Goal: Task Accomplishment & Management: Complete application form

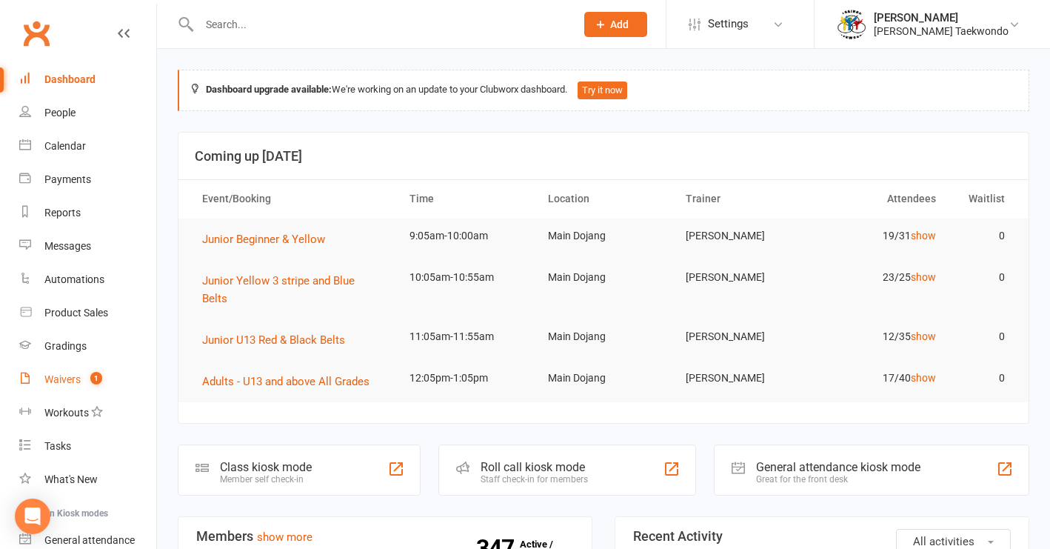
click at [63, 379] on div "Waivers" at bounding box center [62, 379] width 36 height 12
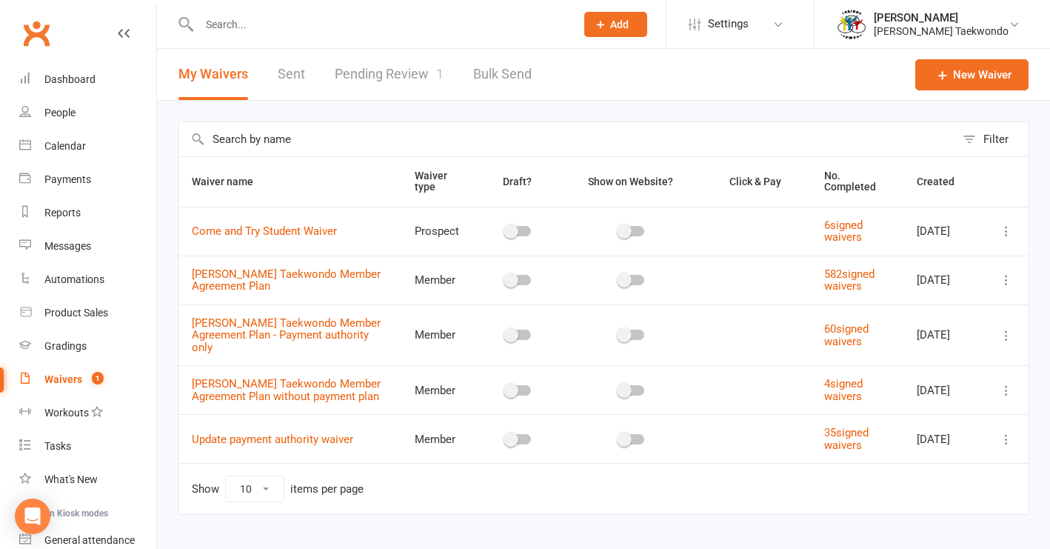
click at [405, 73] on link "Pending Review 1" at bounding box center [389, 74] width 109 height 51
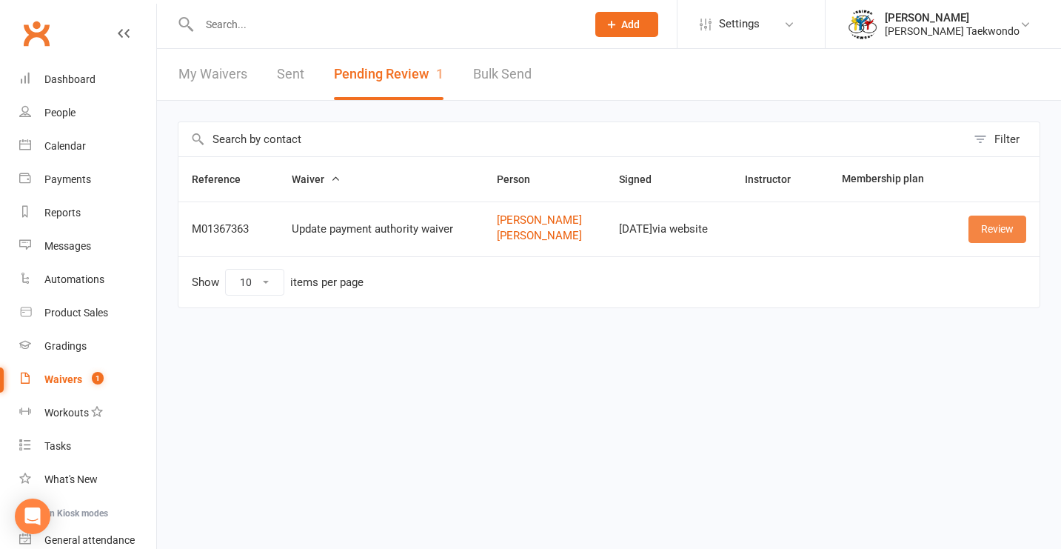
click at [871, 231] on link "Review" at bounding box center [998, 229] width 58 height 27
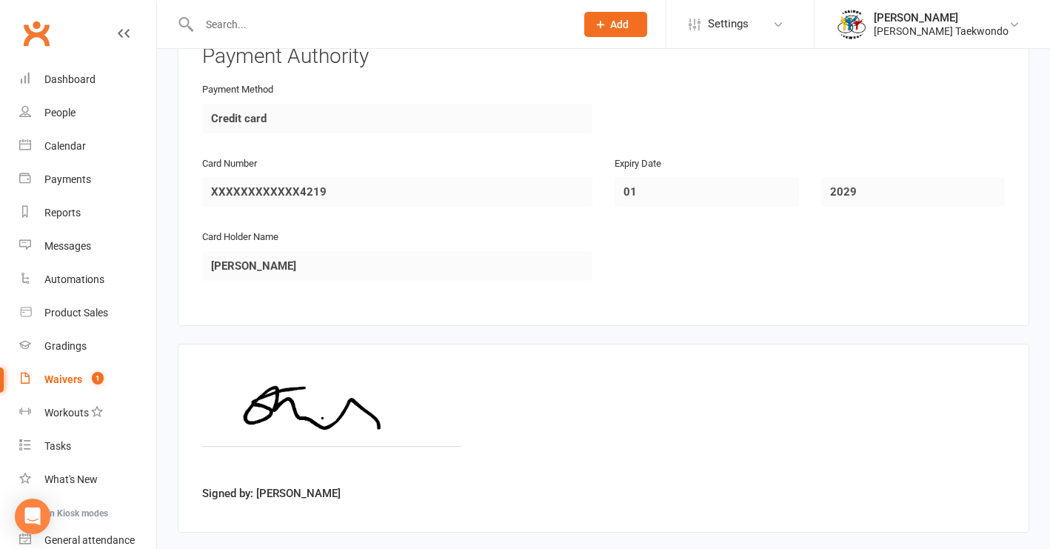
scroll to position [1332, 0]
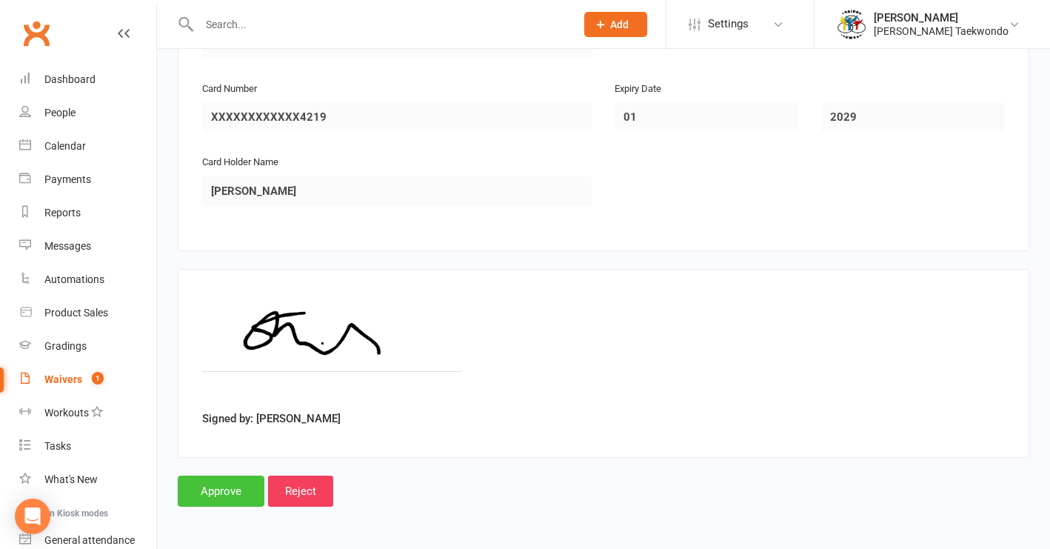
click at [216, 482] on input "Approve" at bounding box center [221, 490] width 87 height 31
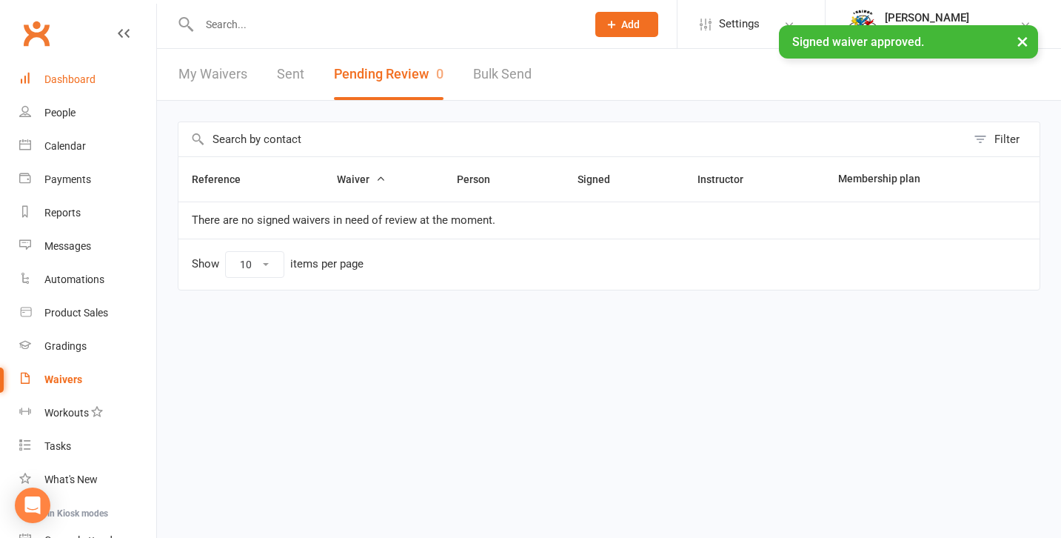
click at [81, 81] on div "Dashboard" at bounding box center [69, 79] width 51 height 12
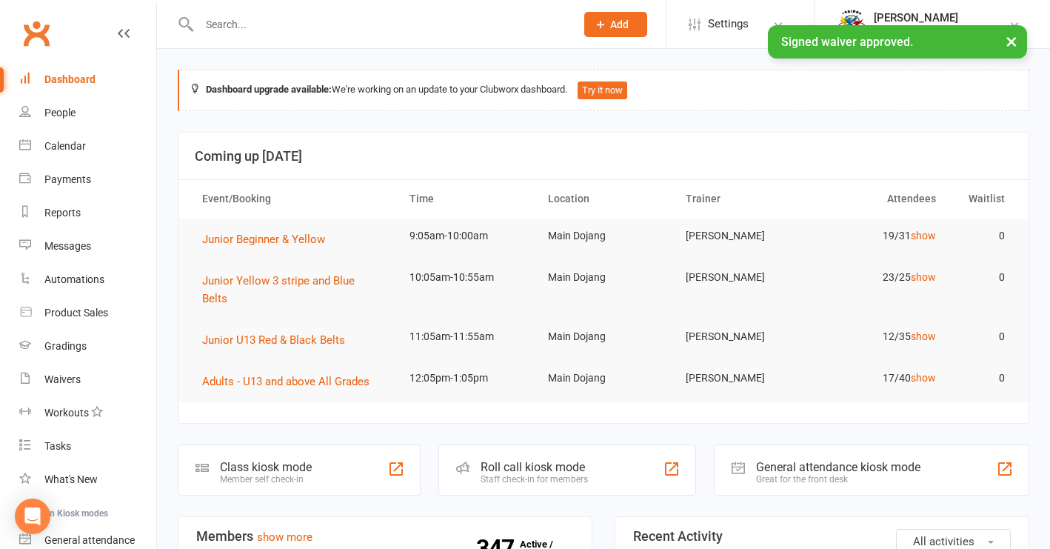
click at [265, 21] on input "text" at bounding box center [380, 24] width 370 height 21
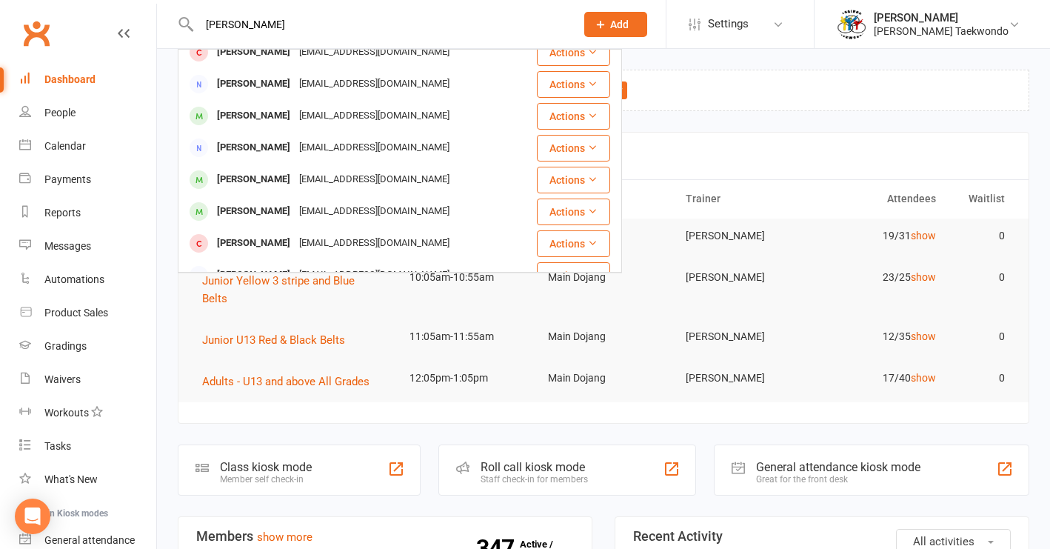
scroll to position [116, 0]
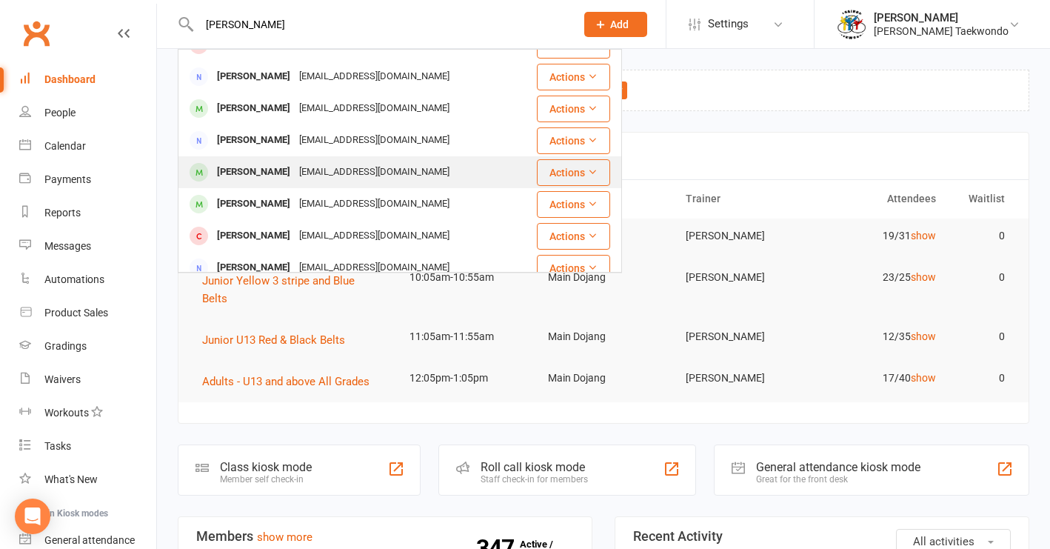
type input "[PERSON_NAME]"
click at [355, 172] on div "[EMAIL_ADDRESS][DOMAIN_NAME]" at bounding box center [374, 171] width 159 height 21
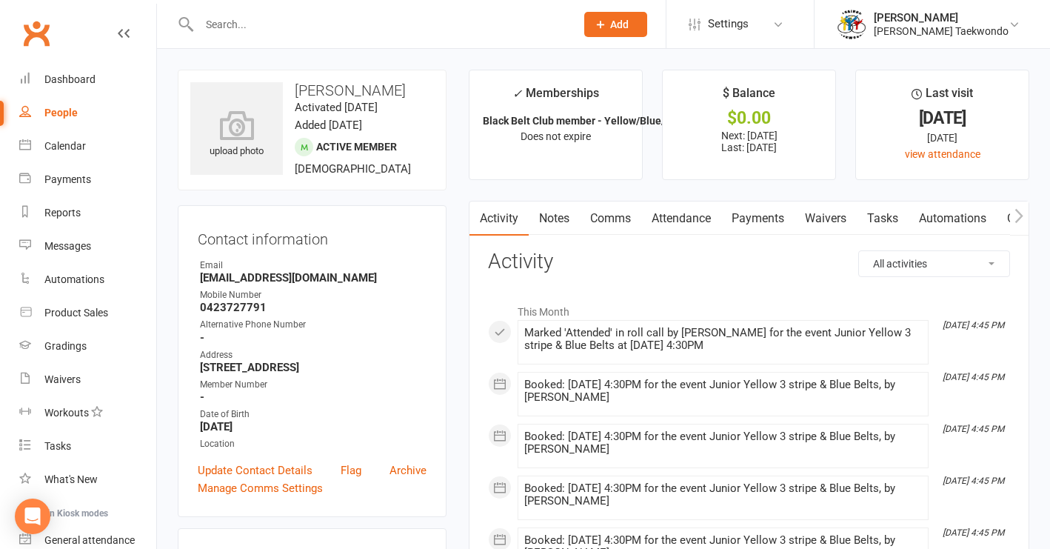
click at [758, 217] on link "Payments" at bounding box center [757, 218] width 73 height 34
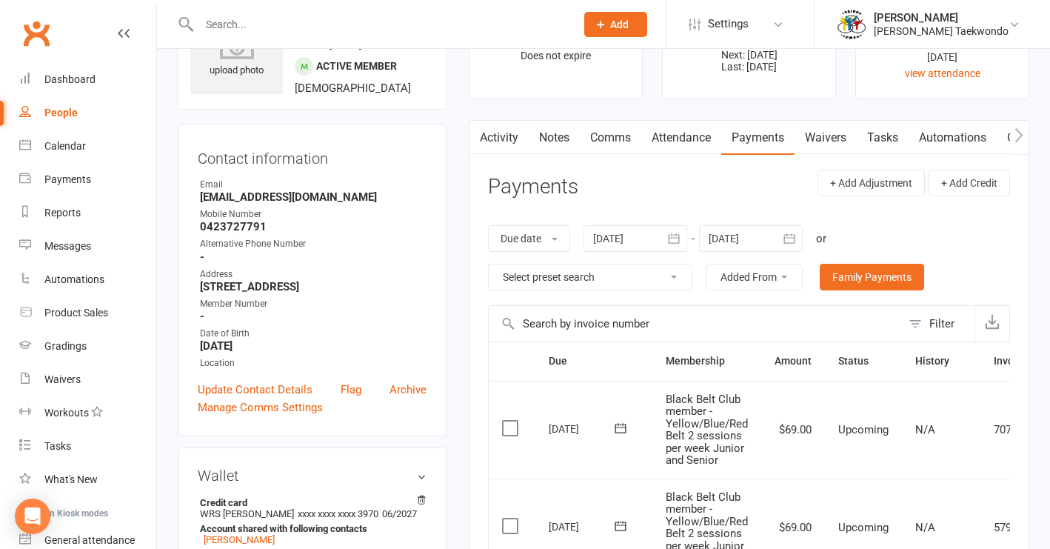
scroll to position [72, 0]
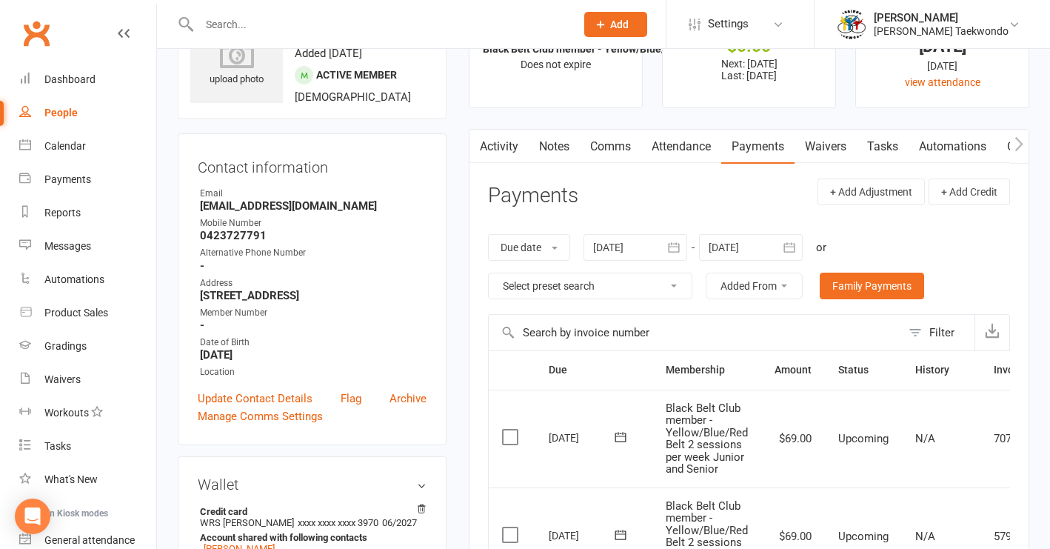
click at [692, 146] on link "Attendance" at bounding box center [681, 147] width 80 height 34
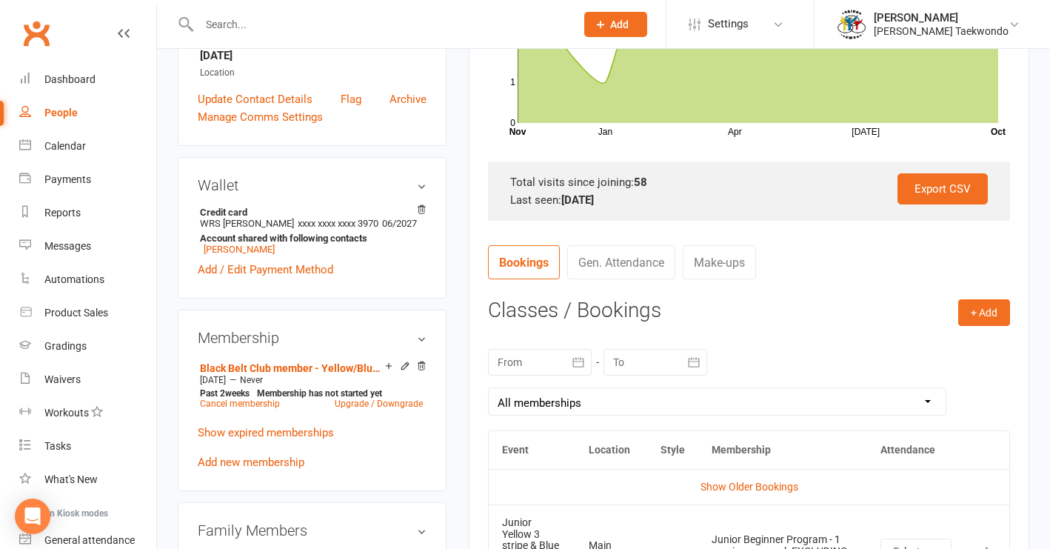
scroll to position [279, 0]
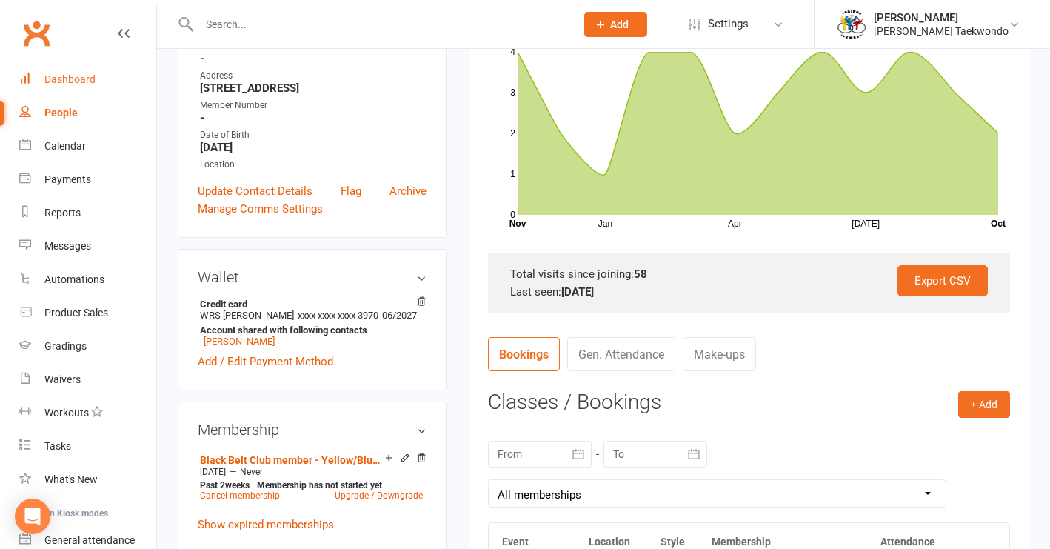
click at [76, 79] on div "Dashboard" at bounding box center [69, 79] width 51 height 12
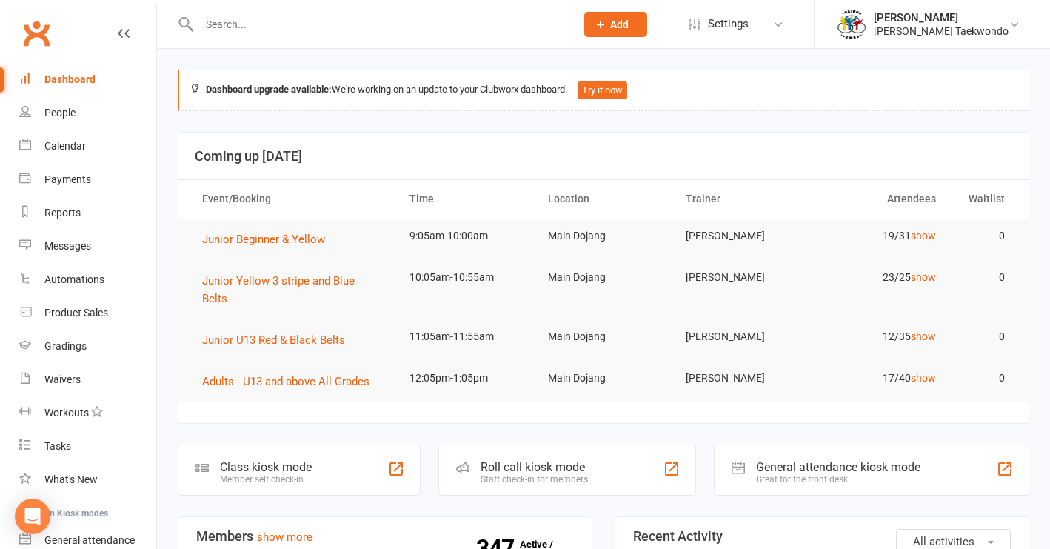
click at [210, 19] on input "text" at bounding box center [380, 24] width 370 height 21
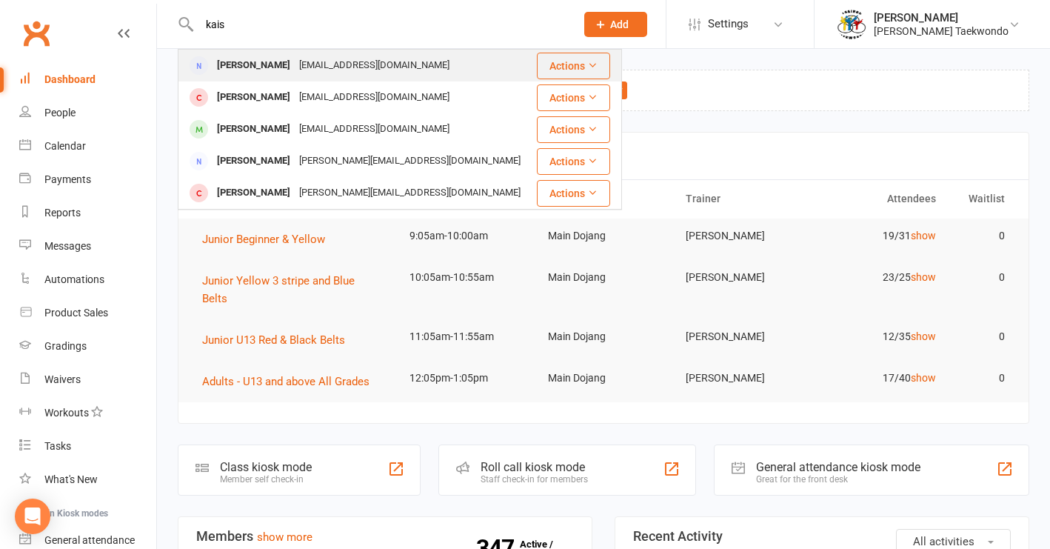
type input "dais"
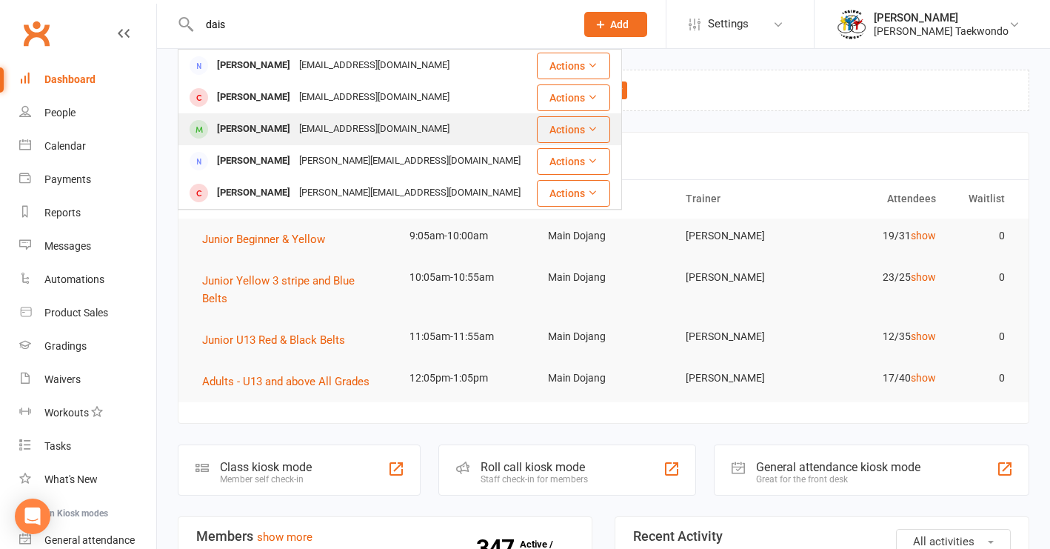
drag, startPoint x: 214, startPoint y: 51, endPoint x: 250, endPoint y: 127, distance: 84.5
click at [250, 127] on div "[PERSON_NAME]" at bounding box center [254, 128] width 82 height 21
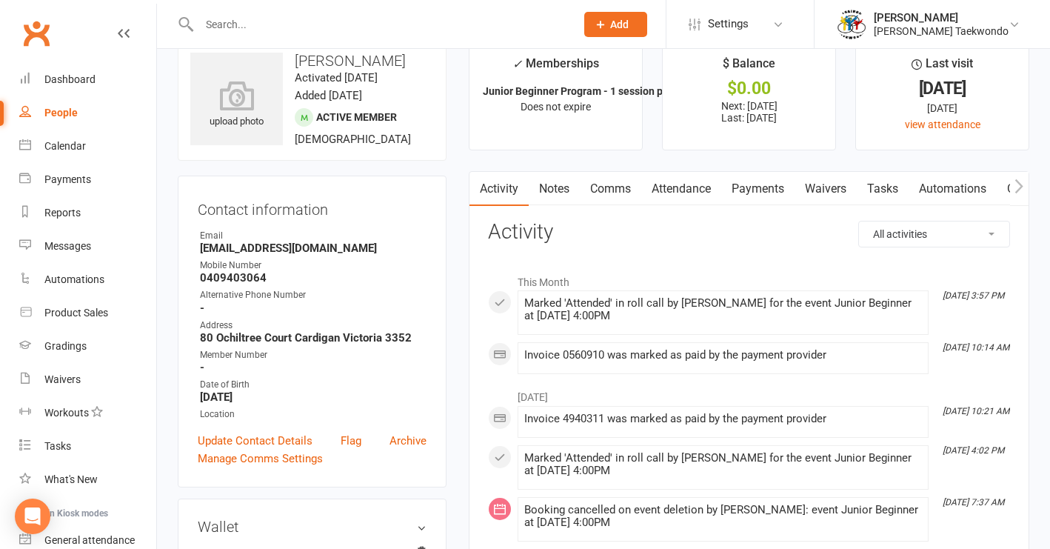
scroll to position [15, 0]
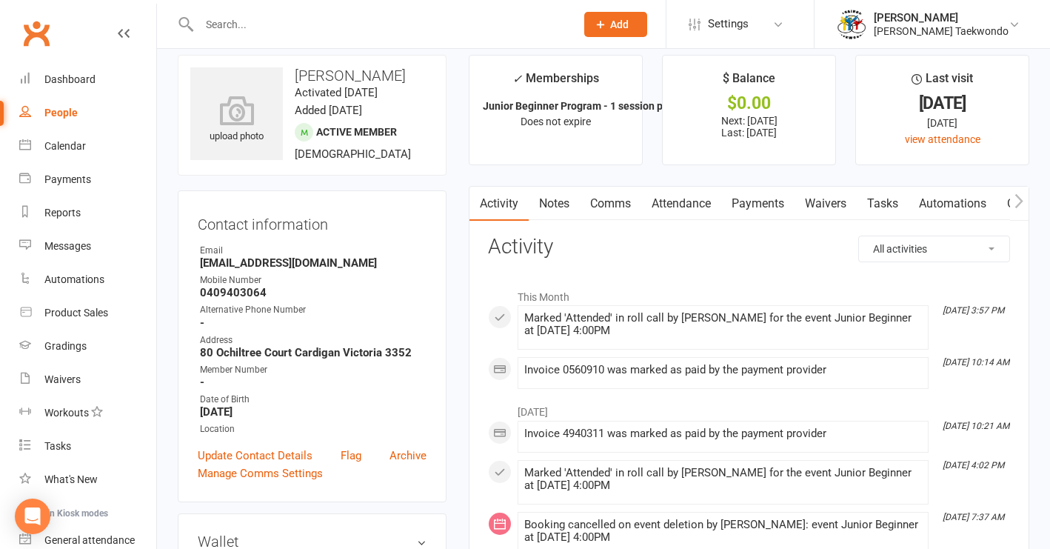
click at [766, 202] on link "Payments" at bounding box center [757, 204] width 73 height 34
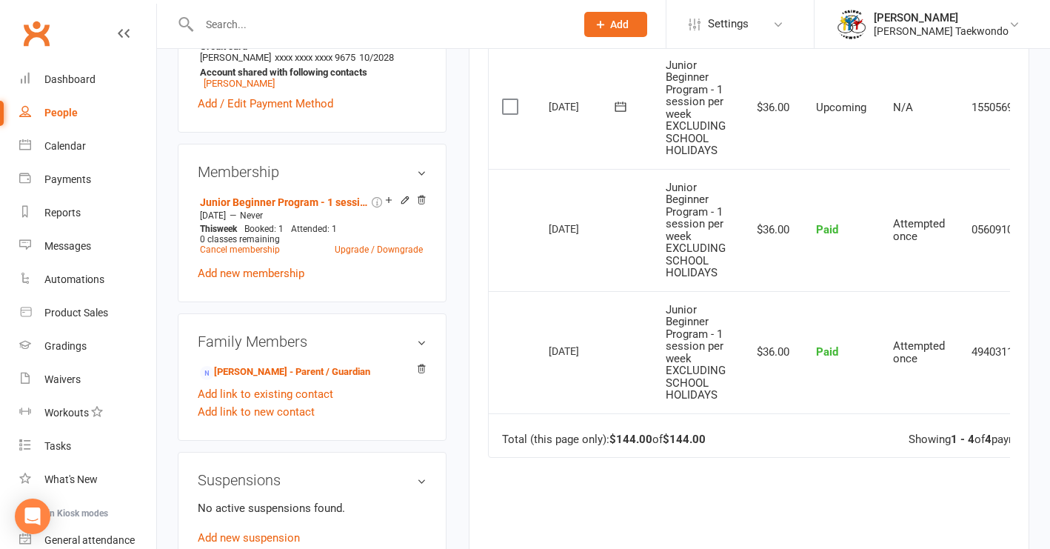
scroll to position [541, 0]
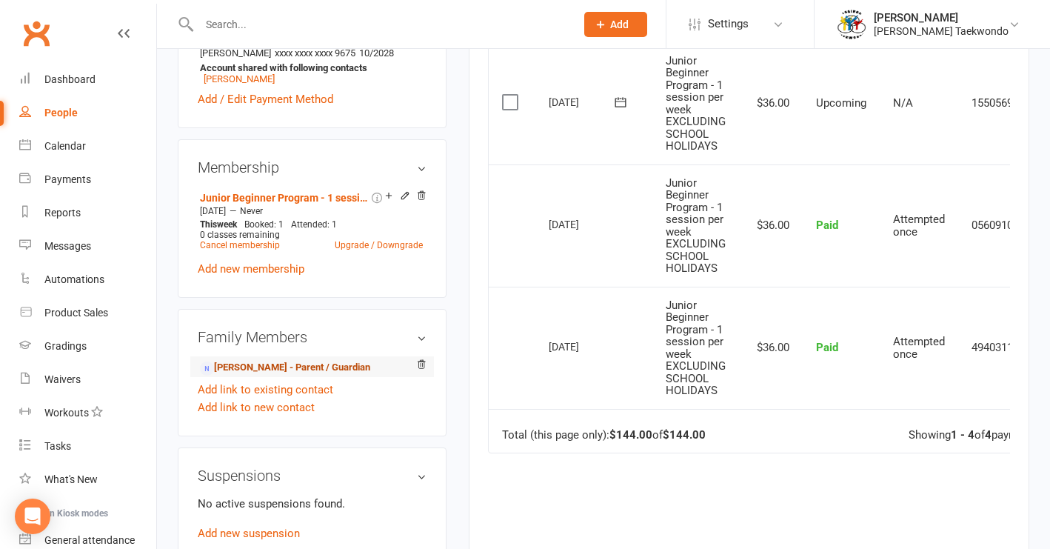
click at [325, 367] on link "[PERSON_NAME] - Parent / Guardian" at bounding box center [285, 368] width 170 height 16
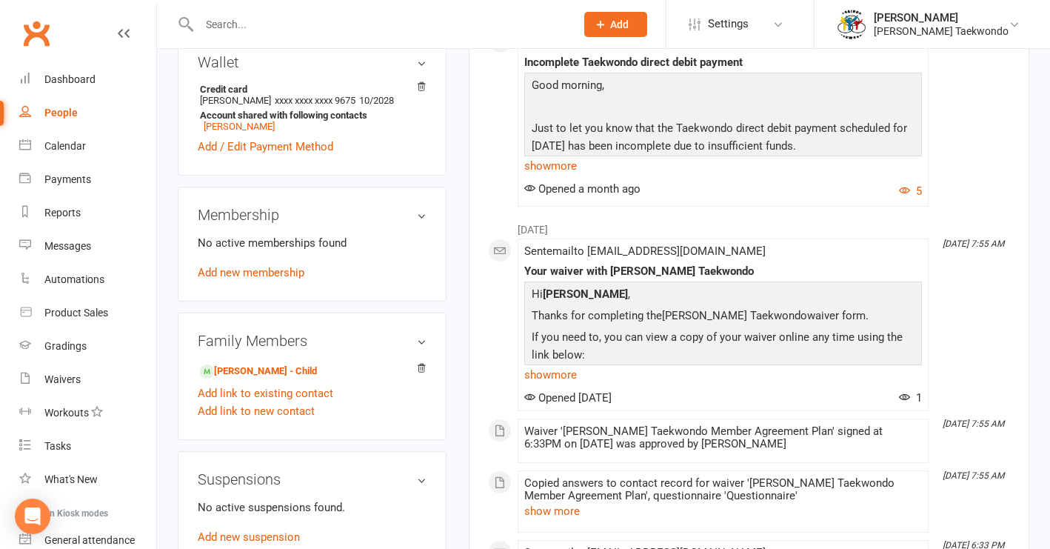
scroll to position [479, 0]
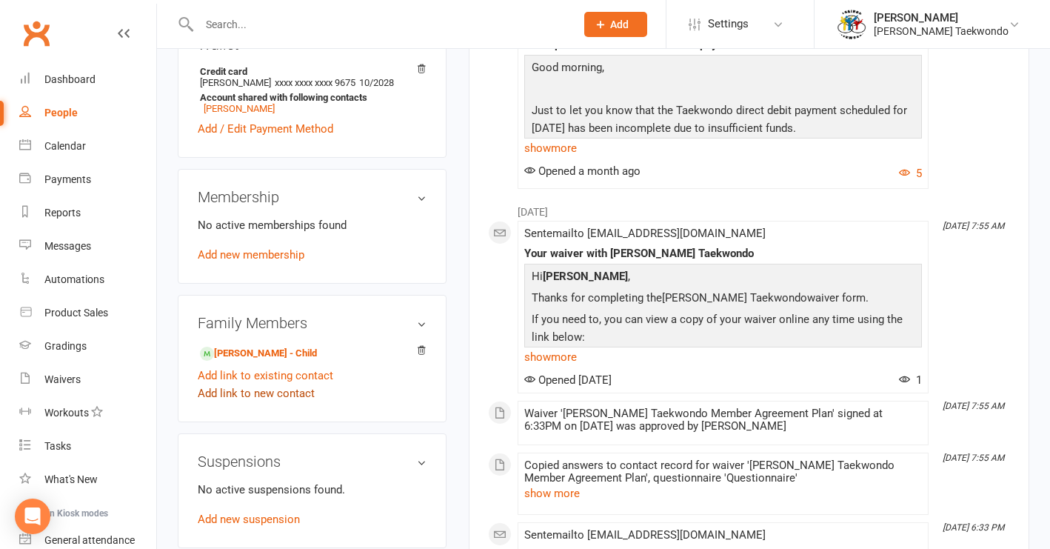
click at [274, 392] on link "Add link to new contact" at bounding box center [256, 393] width 117 height 18
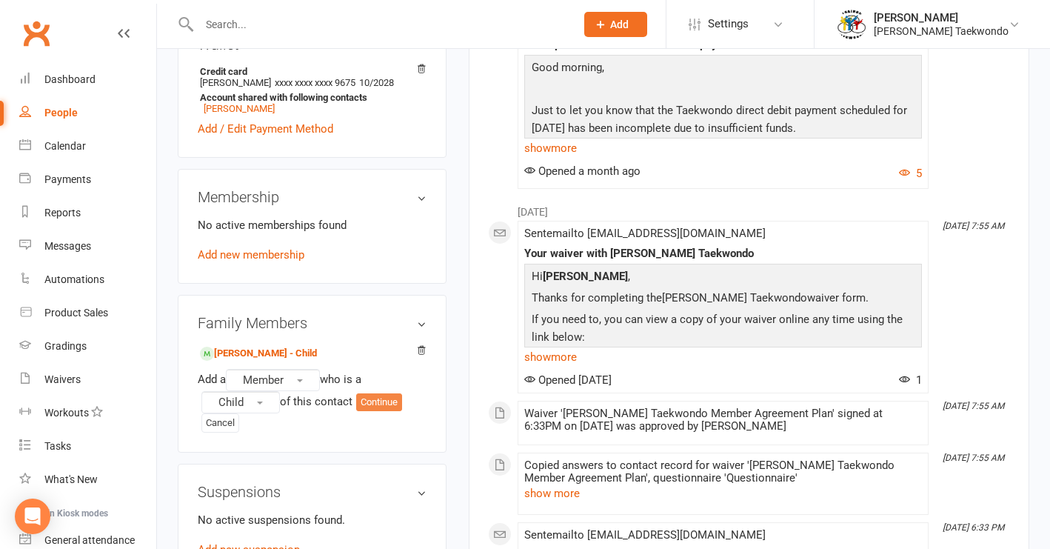
click at [389, 404] on button "Continue" at bounding box center [379, 402] width 46 height 18
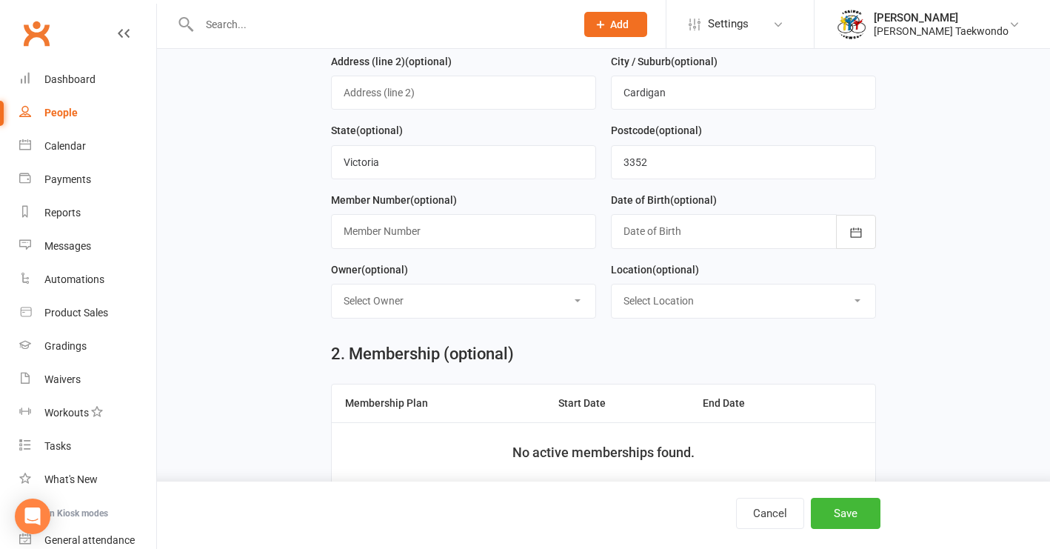
scroll to position [315, 0]
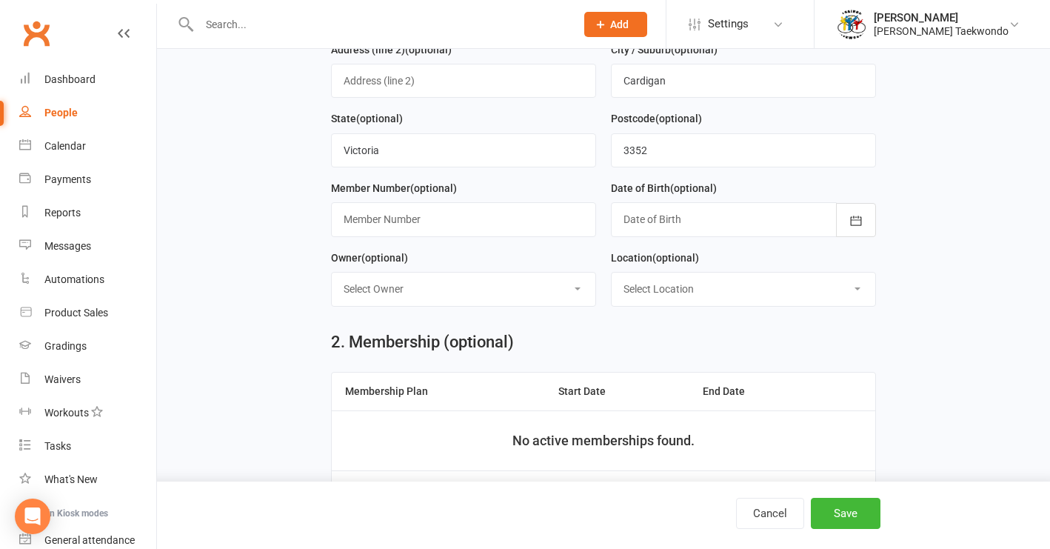
type input "[PERSON_NAME]"
click at [758, 215] on div at bounding box center [743, 219] width 265 height 34
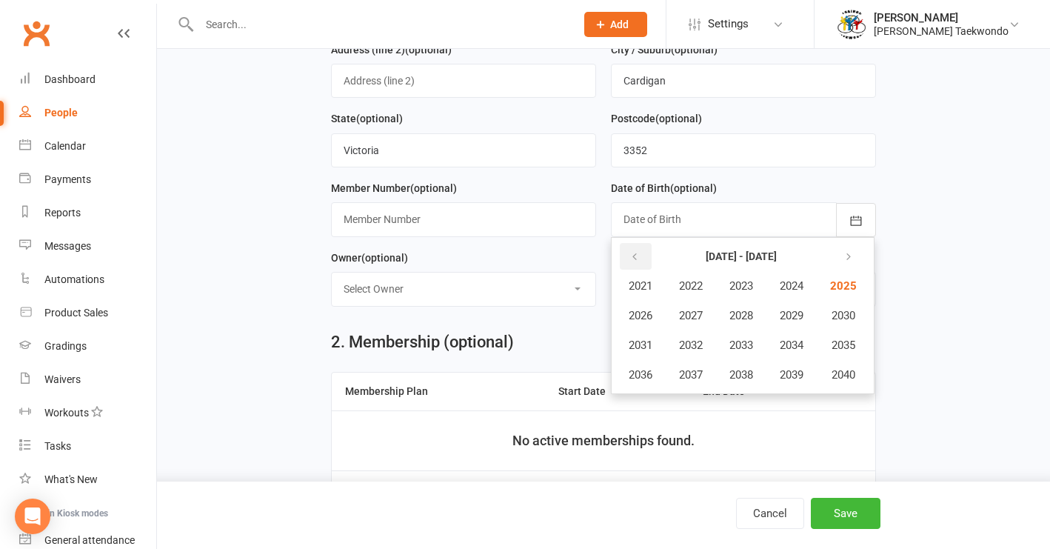
click at [635, 251] on icon "button" at bounding box center [634, 257] width 10 height 12
click at [649, 371] on span "2016" at bounding box center [641, 374] width 24 height 13
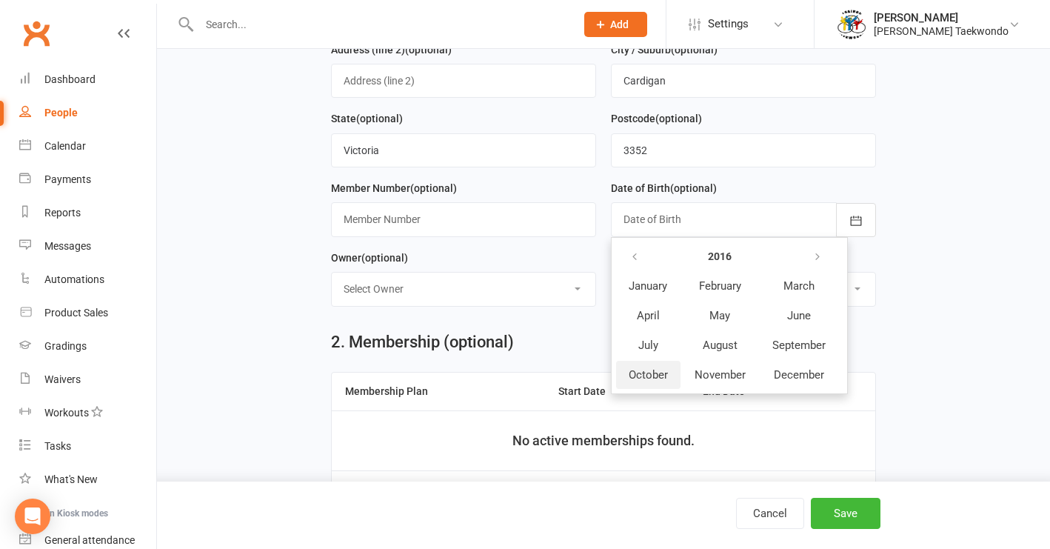
click at [652, 373] on span "October" at bounding box center [648, 374] width 39 height 13
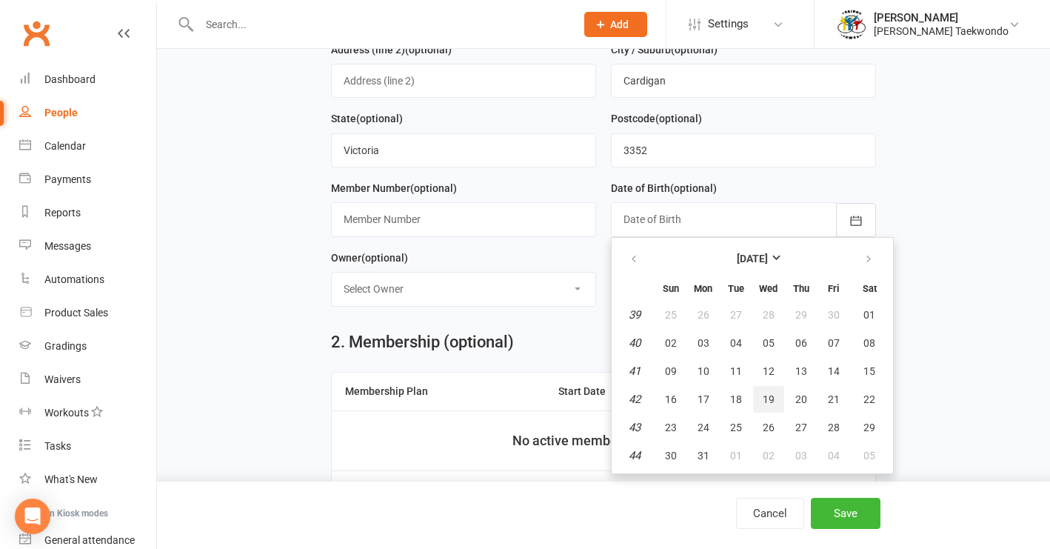
click at [773, 398] on span "19" at bounding box center [769, 399] width 12 height 12
type input "[DATE]"
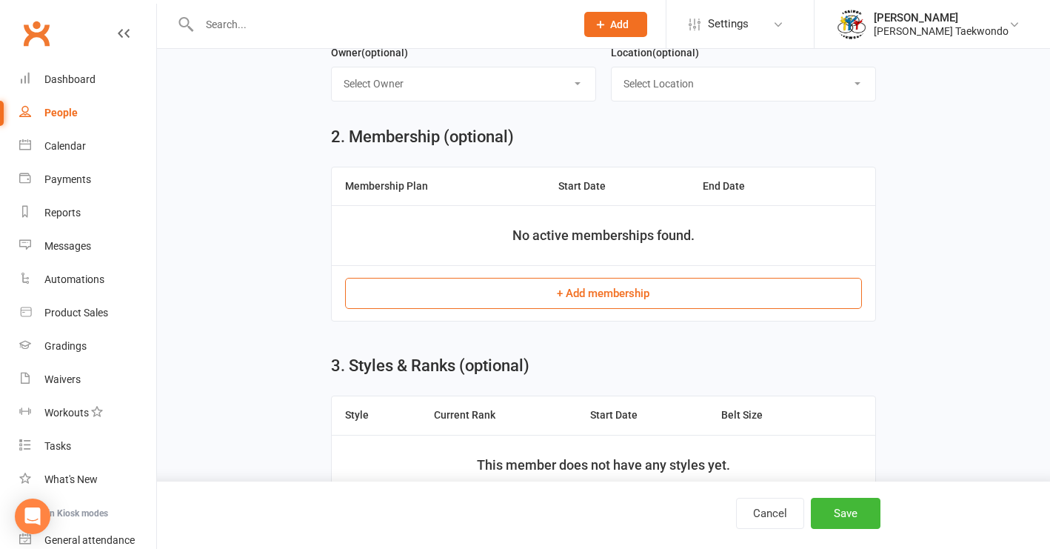
scroll to position [526, 0]
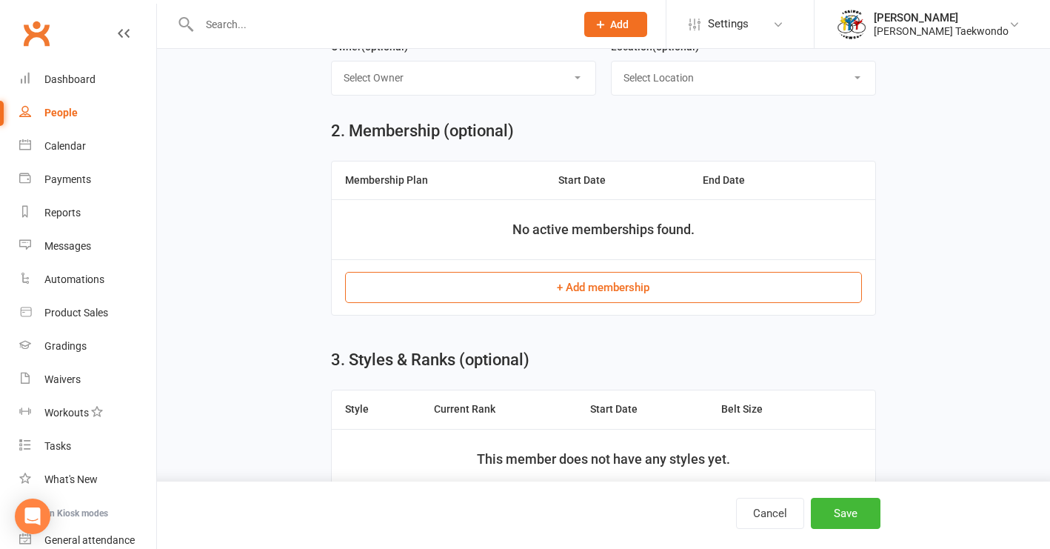
click at [668, 284] on button "+ Add membership" at bounding box center [604, 287] width 518 height 31
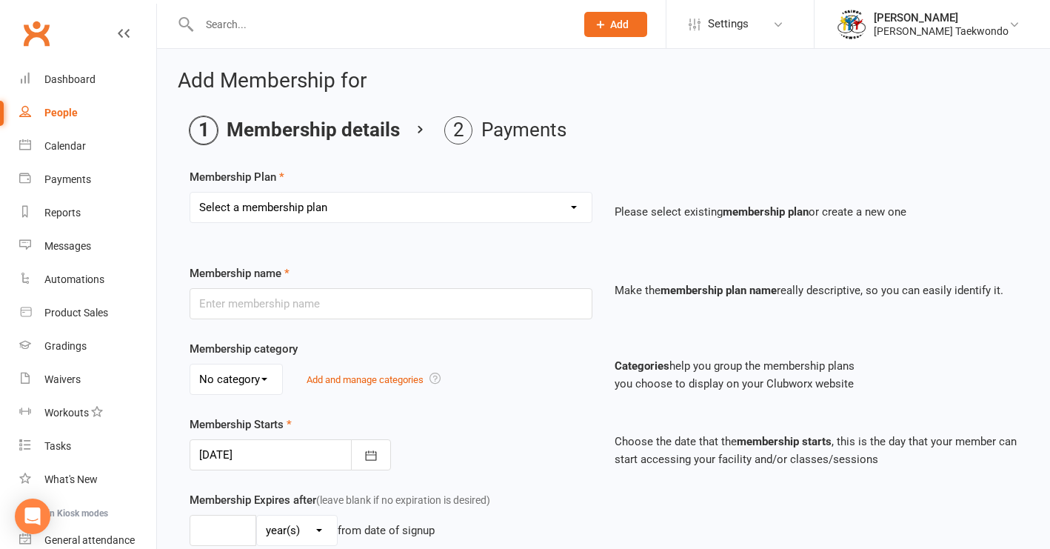
select select "1"
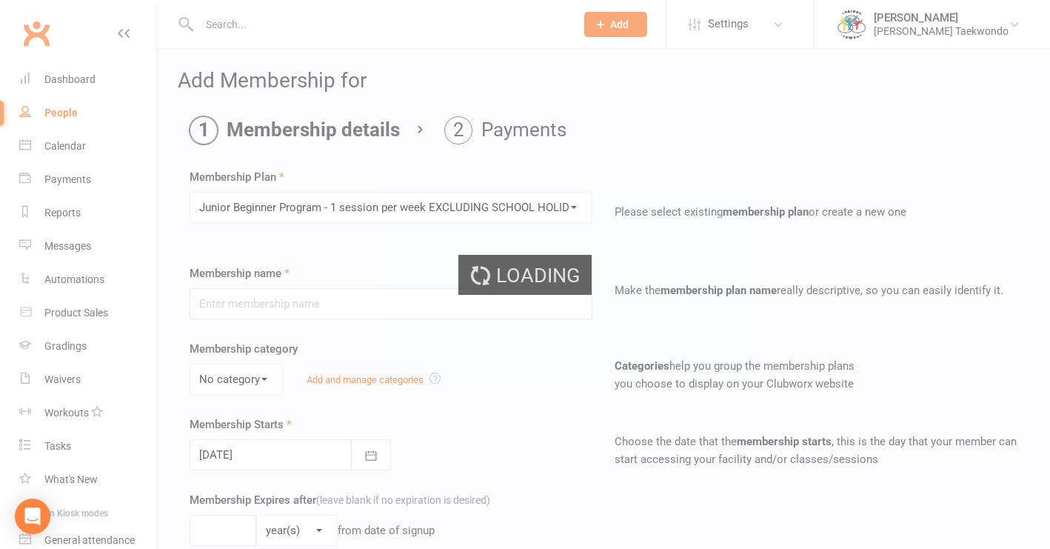
type input "Junior Beginner Program - 1 session per week EXCLUDING SCHOOL HOLIDAYS"
type input "0"
type input "1"
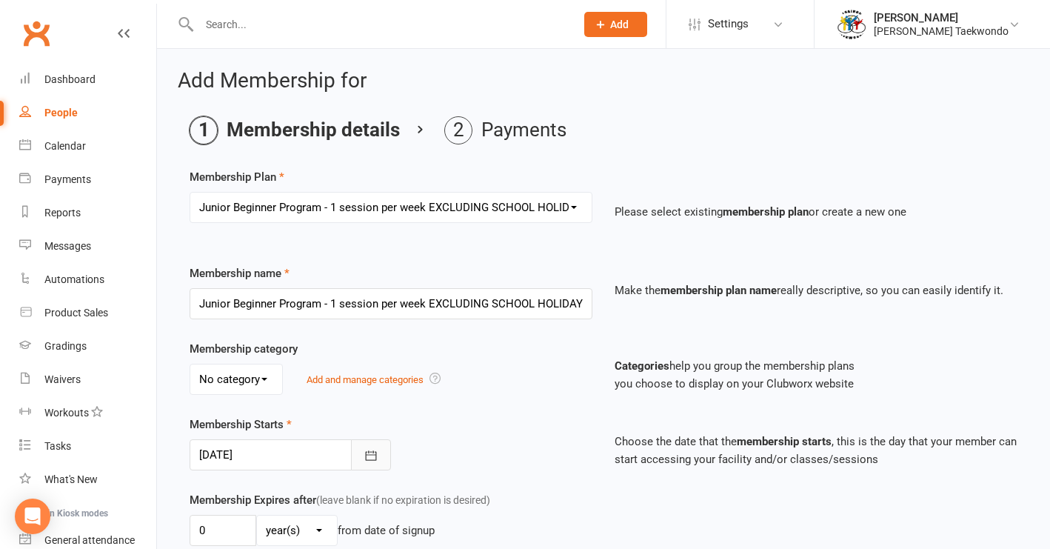
click at [370, 456] on icon "button" at bounding box center [371, 455] width 15 height 15
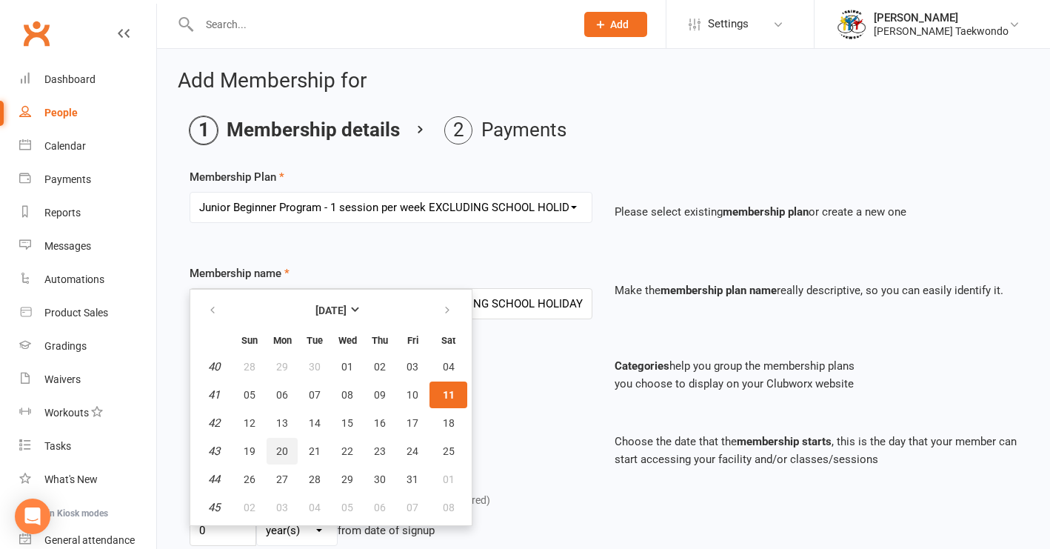
click at [284, 453] on span "20" at bounding box center [282, 451] width 12 height 12
type input "[DATE]"
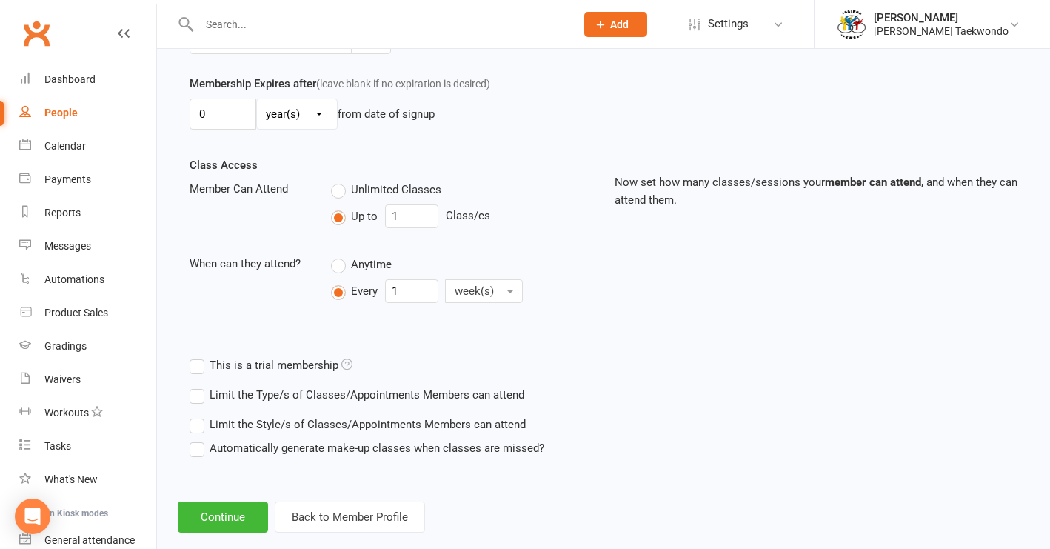
scroll to position [454, 0]
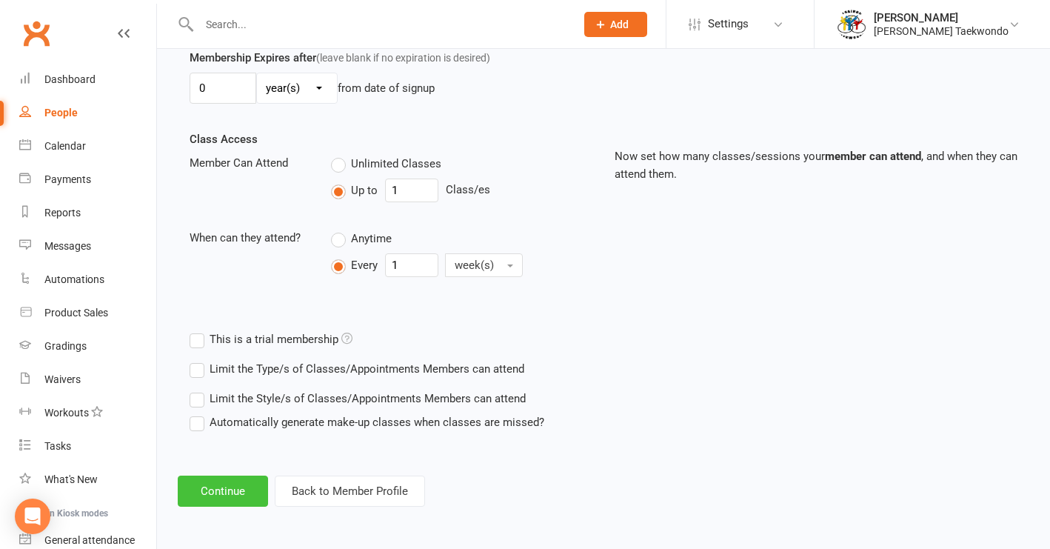
click at [244, 485] on button "Continue" at bounding box center [223, 490] width 90 height 31
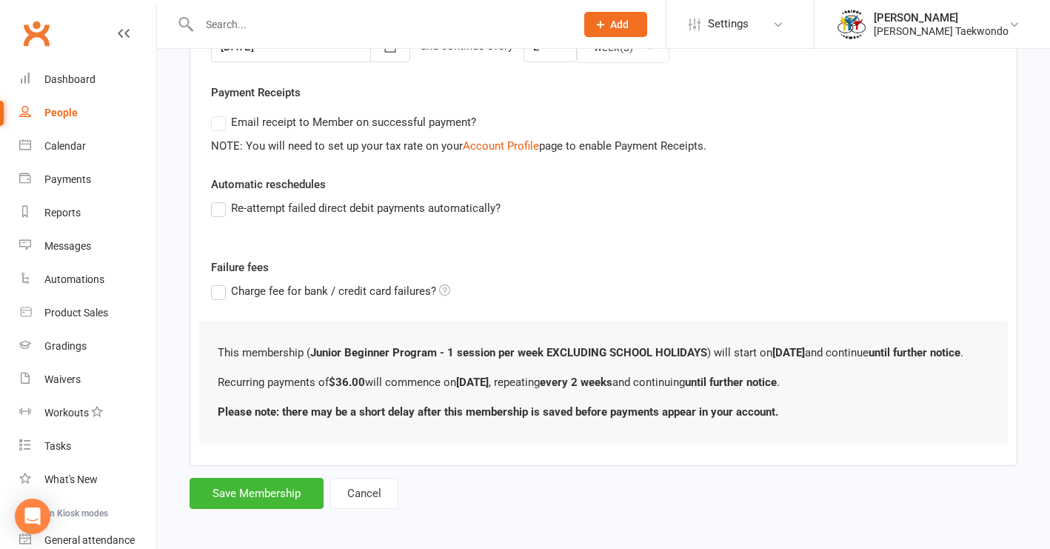
scroll to position [439, 0]
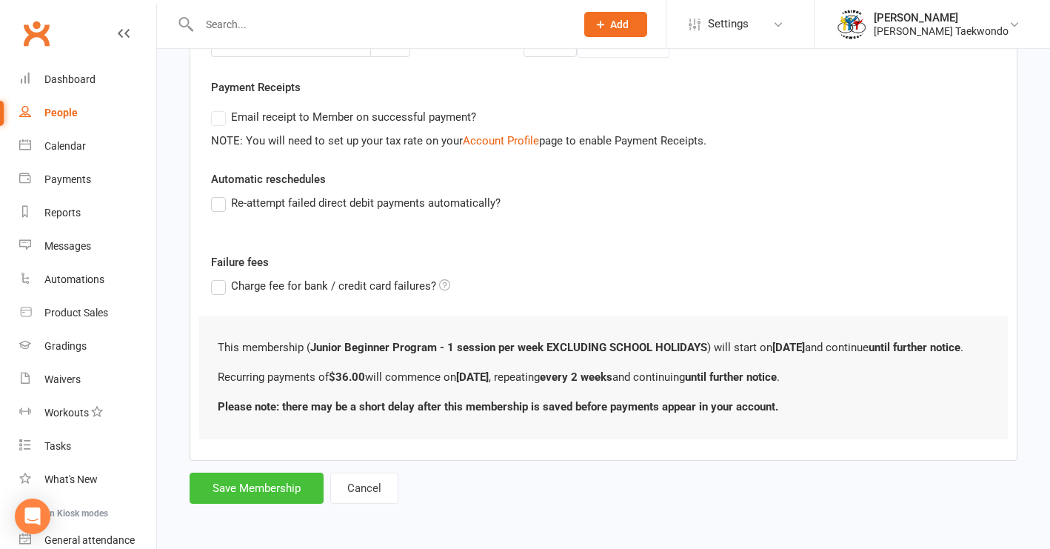
click at [247, 472] on button "Save Membership" at bounding box center [257, 487] width 134 height 31
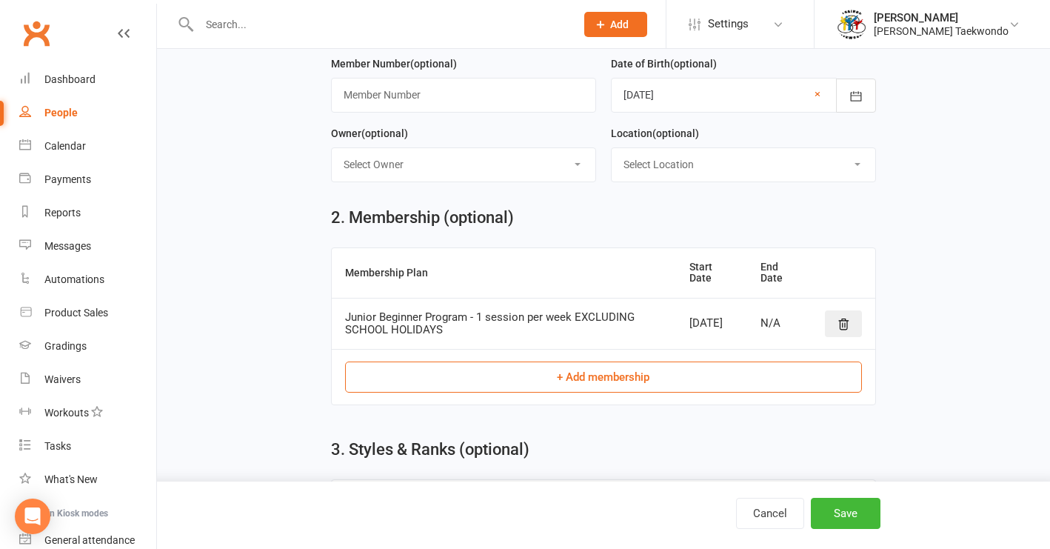
scroll to position [629, 0]
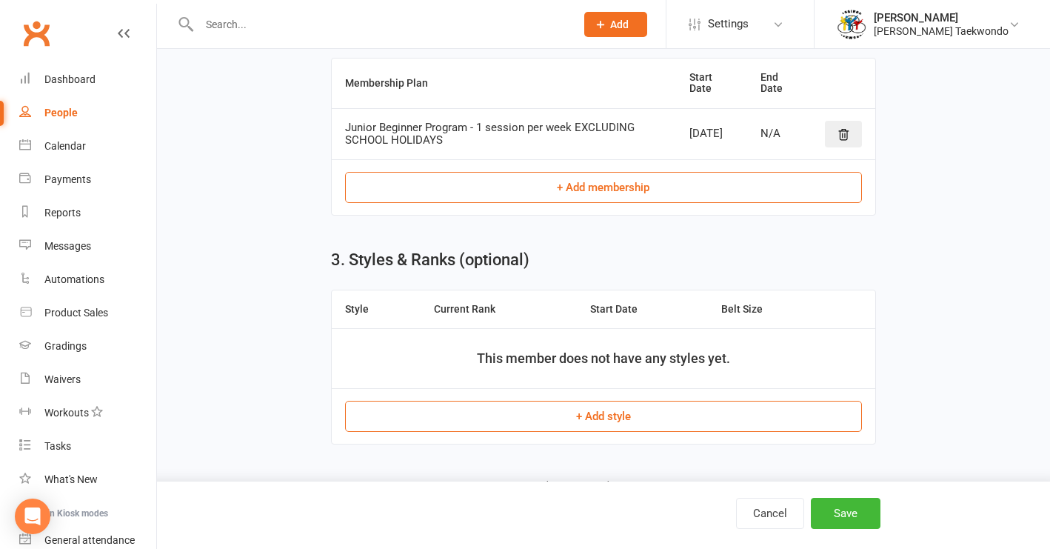
click at [598, 411] on button "+ Add style" at bounding box center [604, 416] width 518 height 31
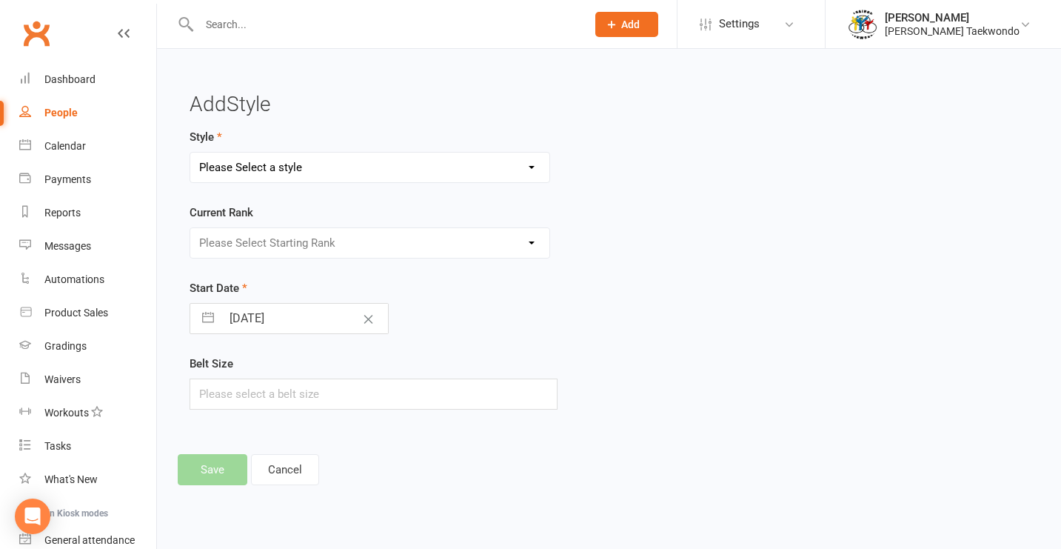
select select "2219"
select select "22000"
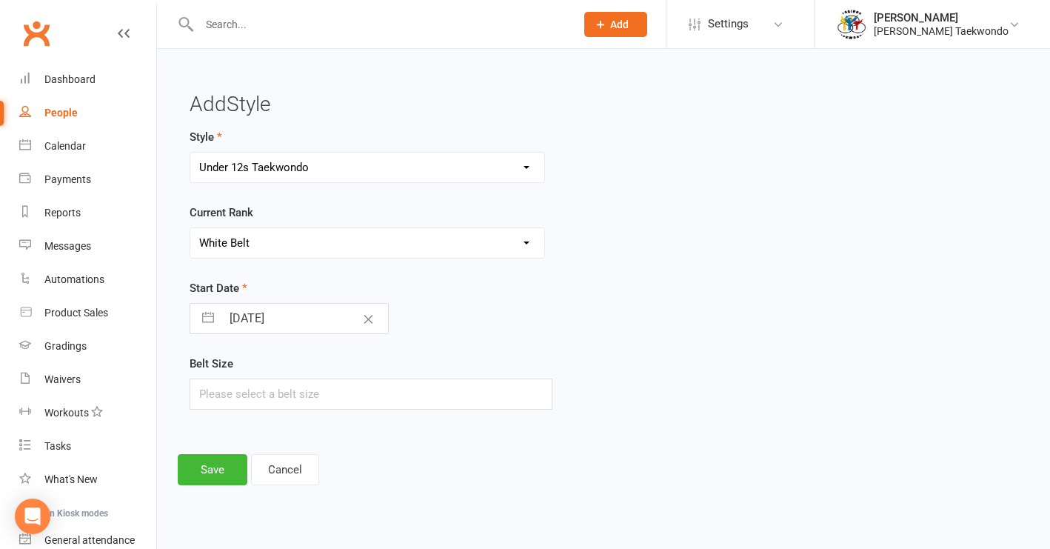
click at [310, 319] on input "[DATE]" at bounding box center [304, 319] width 167 height 30
select select "8"
select select "2025"
select select "9"
select select "2025"
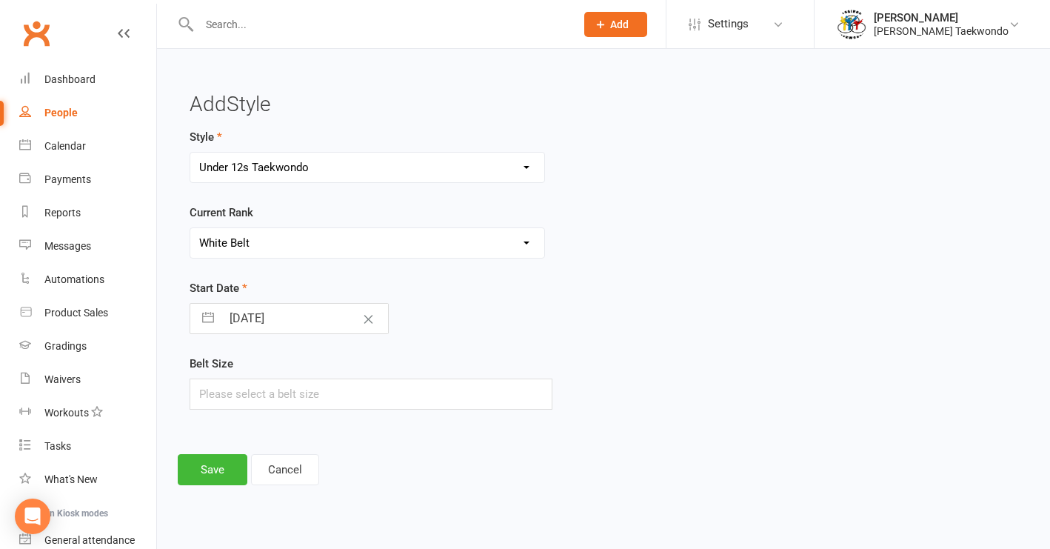
select select "10"
select select "2025"
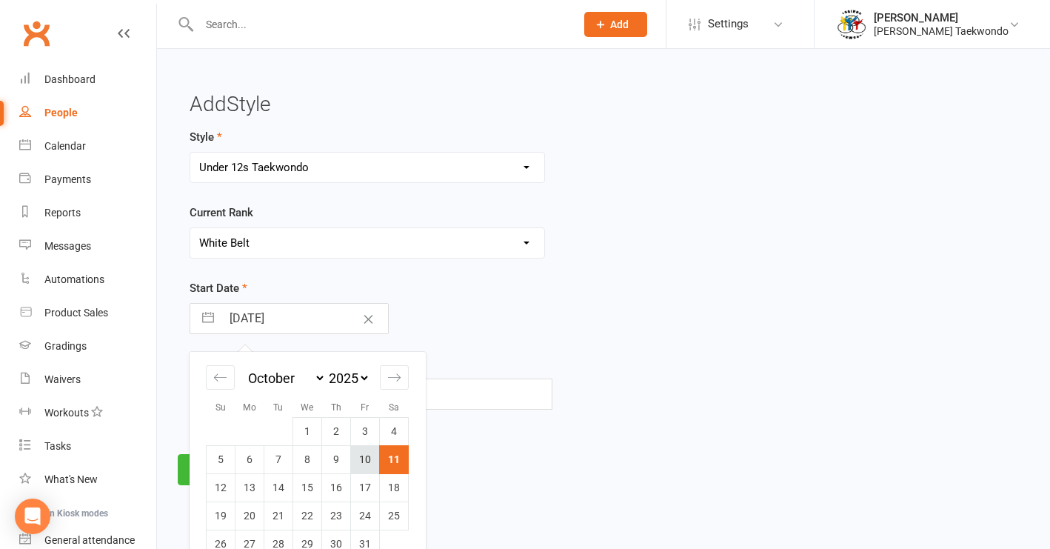
click at [359, 452] on td "10" at bounding box center [365, 459] width 29 height 28
type input "[DATE]"
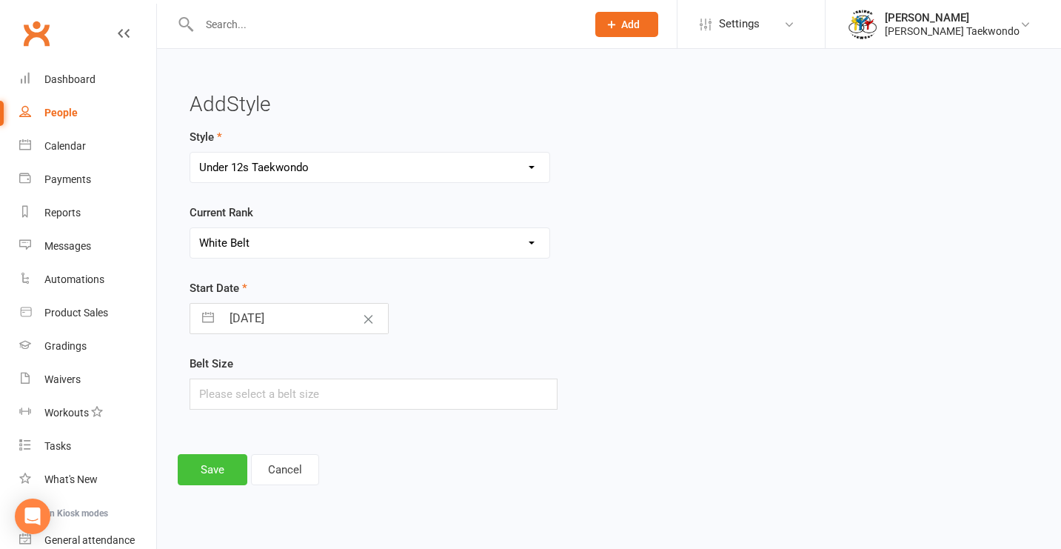
click at [211, 470] on button "Save" at bounding box center [213, 469] width 70 height 31
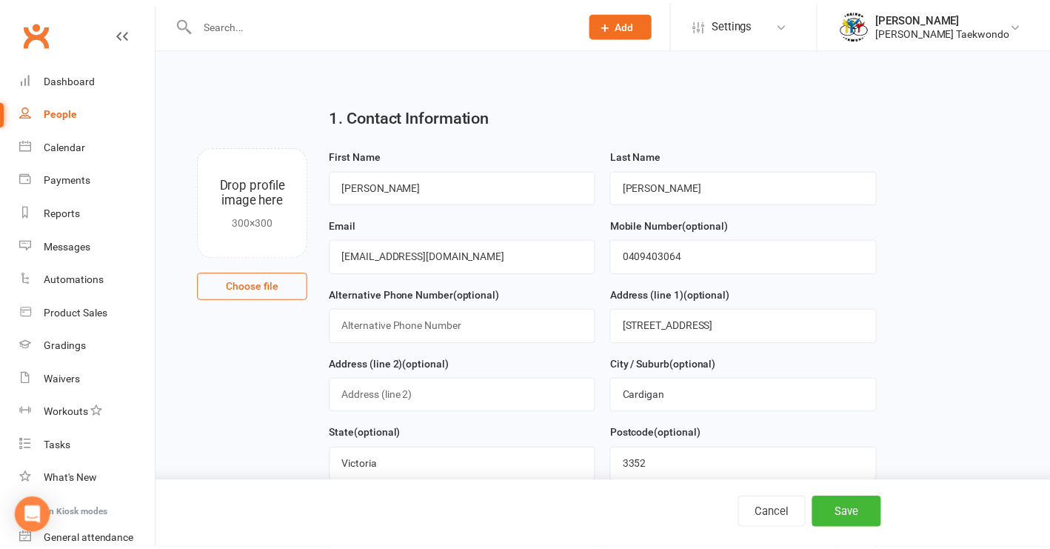
scroll to position [860, 0]
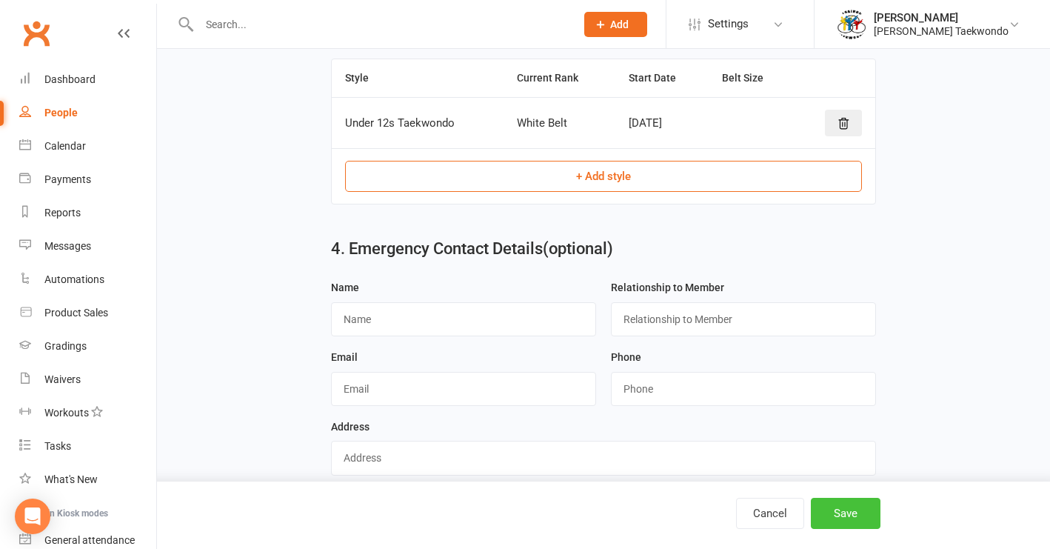
click at [848, 514] on button "Save" at bounding box center [846, 513] width 70 height 31
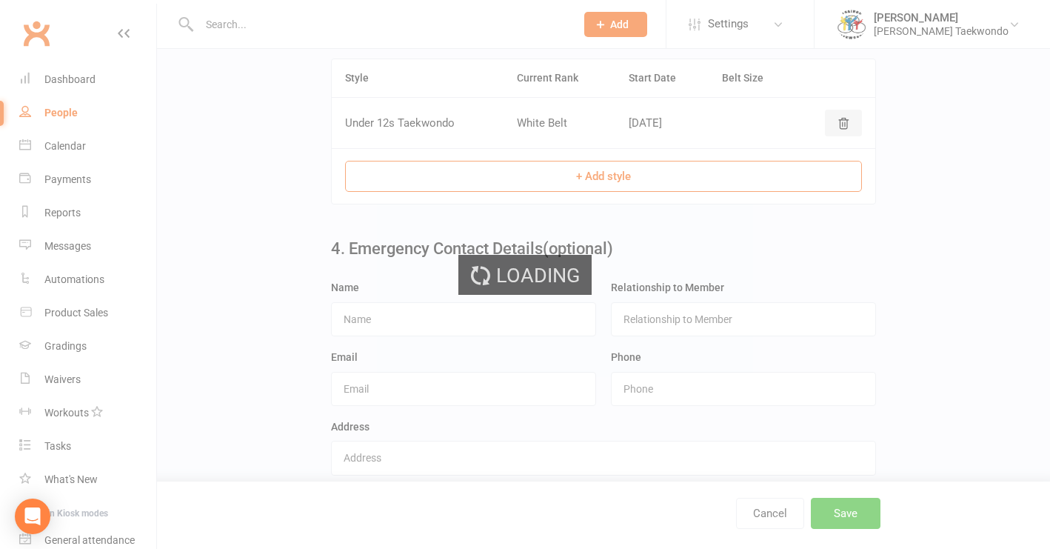
scroll to position [0, 0]
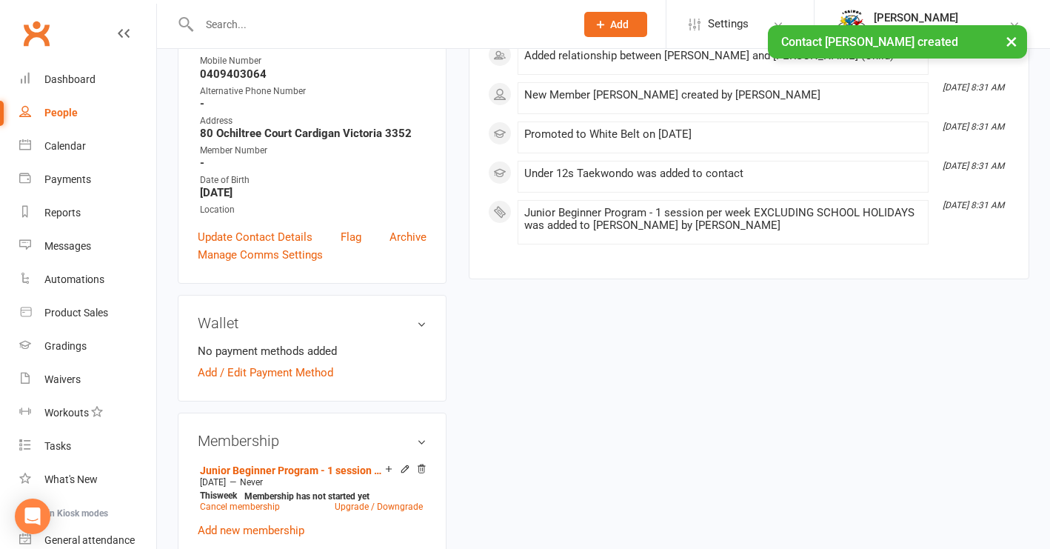
scroll to position [316, 0]
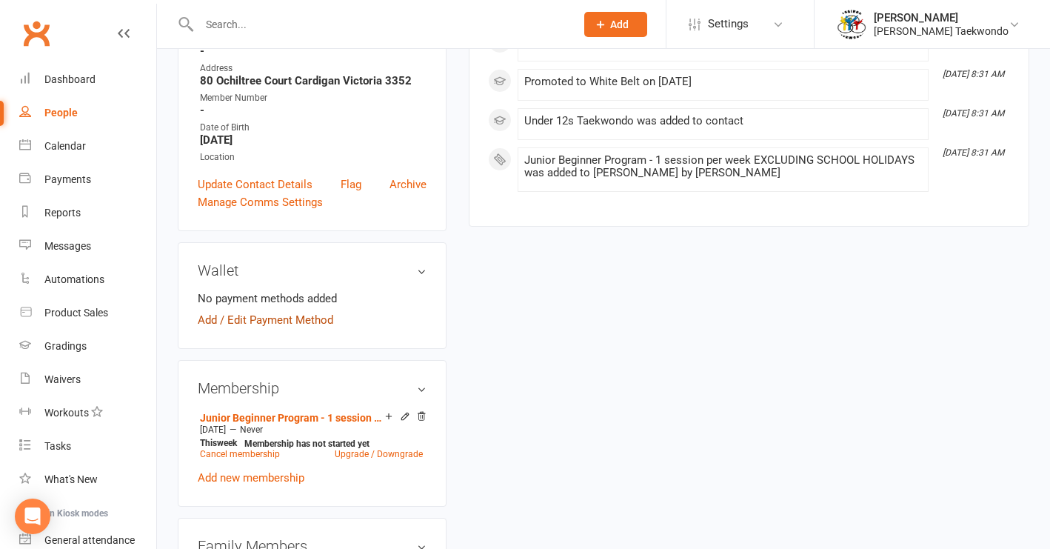
click at [287, 318] on link "Add / Edit Payment Method" at bounding box center [266, 320] width 136 height 18
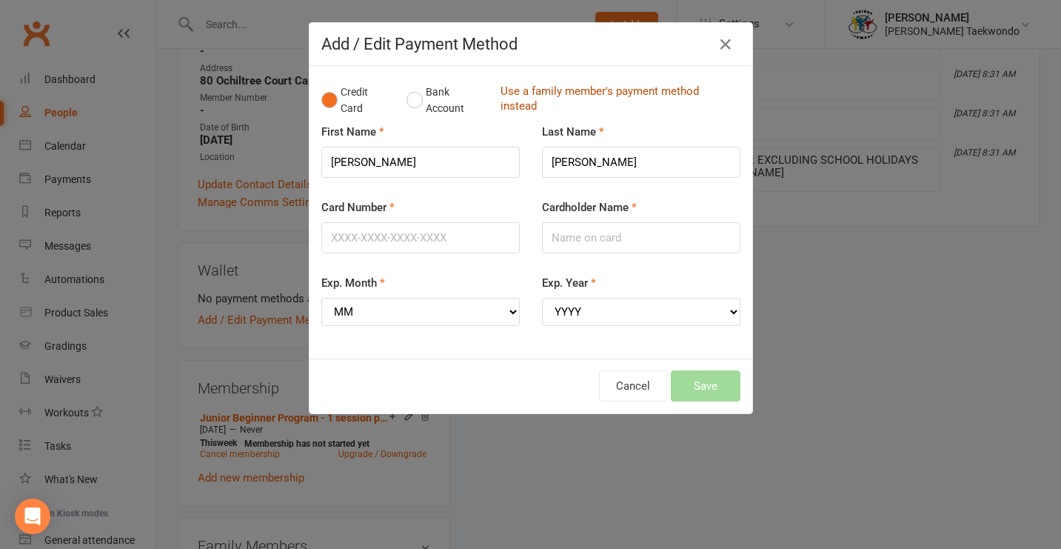
click at [580, 93] on link "Use a family member's payment method instead" at bounding box center [617, 100] width 233 height 33
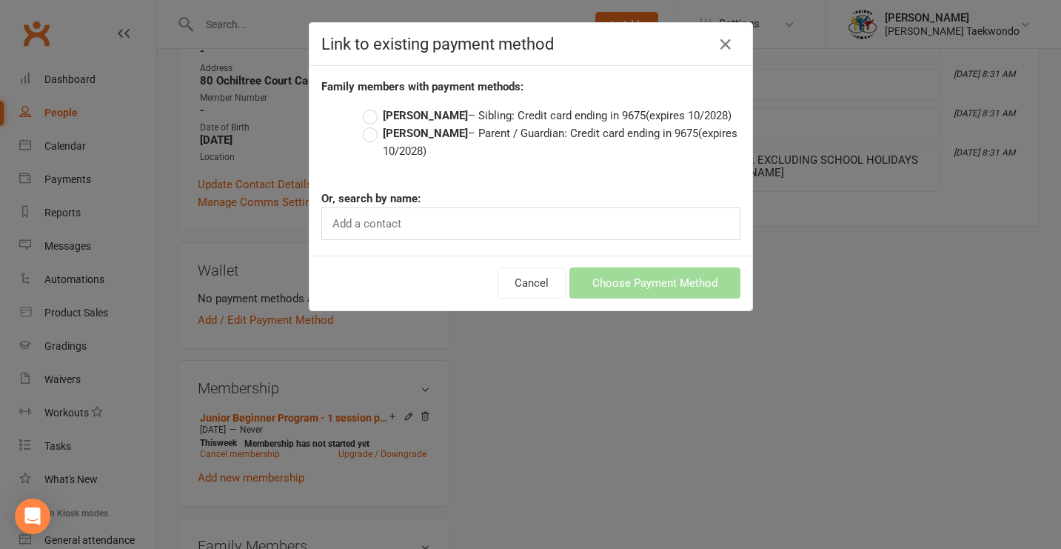
click at [370, 134] on label "[PERSON_NAME] – Parent / Guardian: Credit card ending in 9675 (expires 10/2028)" at bounding box center [552, 142] width 378 height 36
click at [370, 124] on input "[PERSON_NAME] – Parent / Guardian: Credit card ending in 9675 (expires 10/2028)" at bounding box center [368, 124] width 10 height 0
click at [609, 284] on button "Choose Payment Method" at bounding box center [655, 282] width 171 height 31
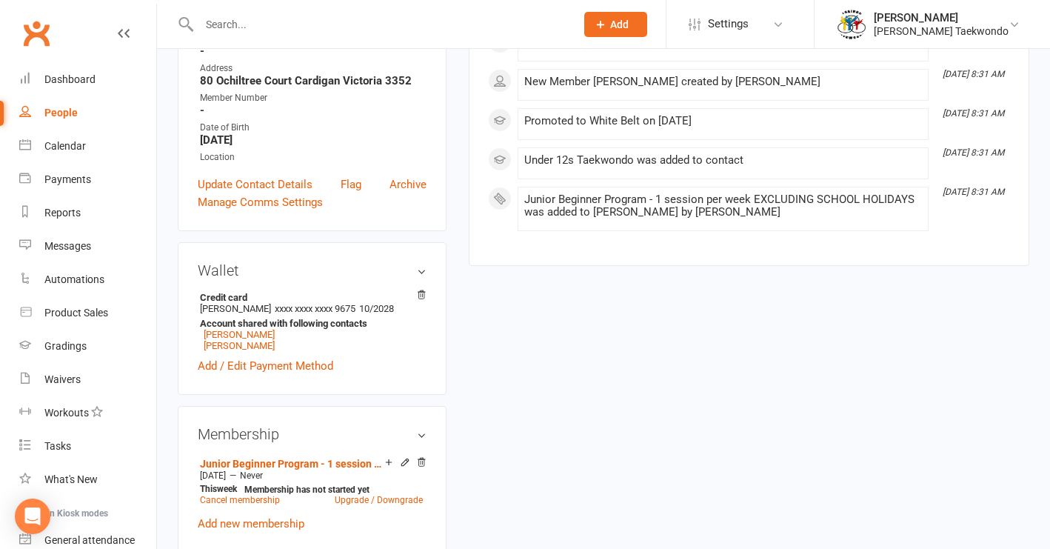
drag, startPoint x: 233, startPoint y: 343, endPoint x: 355, endPoint y: 324, distance: 122.9
click at [233, 343] on link "[PERSON_NAME]" at bounding box center [239, 345] width 71 height 11
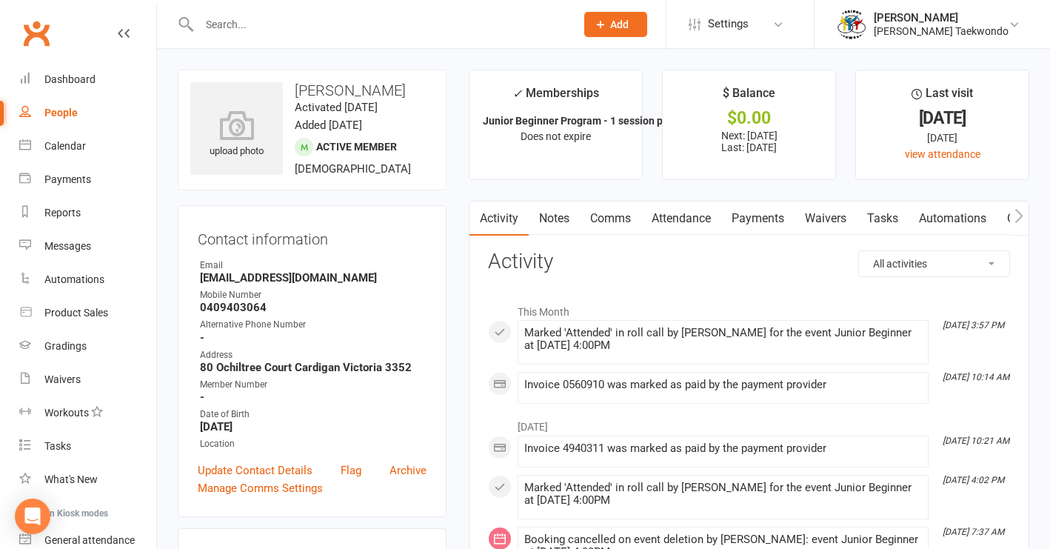
click at [768, 214] on link "Payments" at bounding box center [757, 218] width 73 height 34
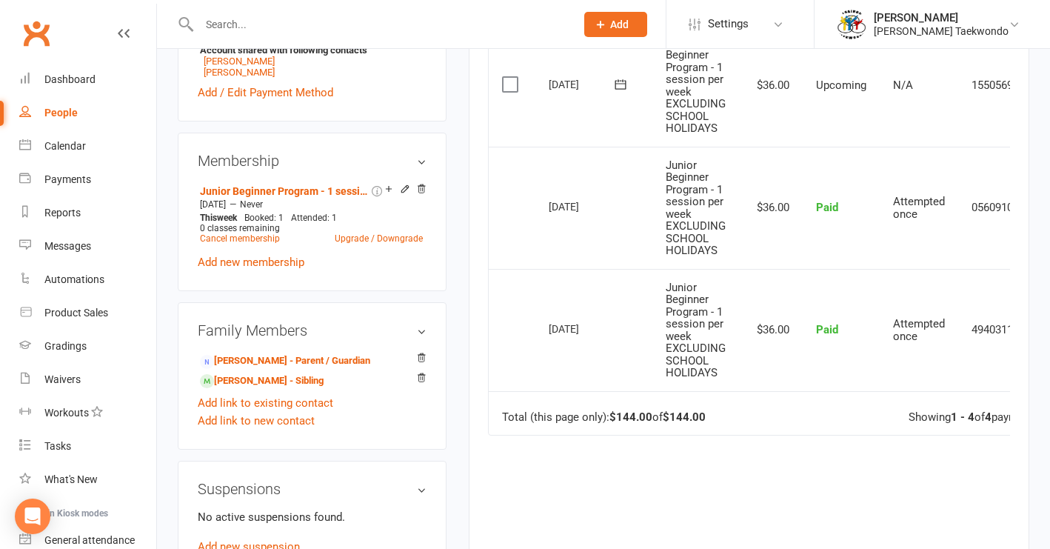
scroll to position [566, 0]
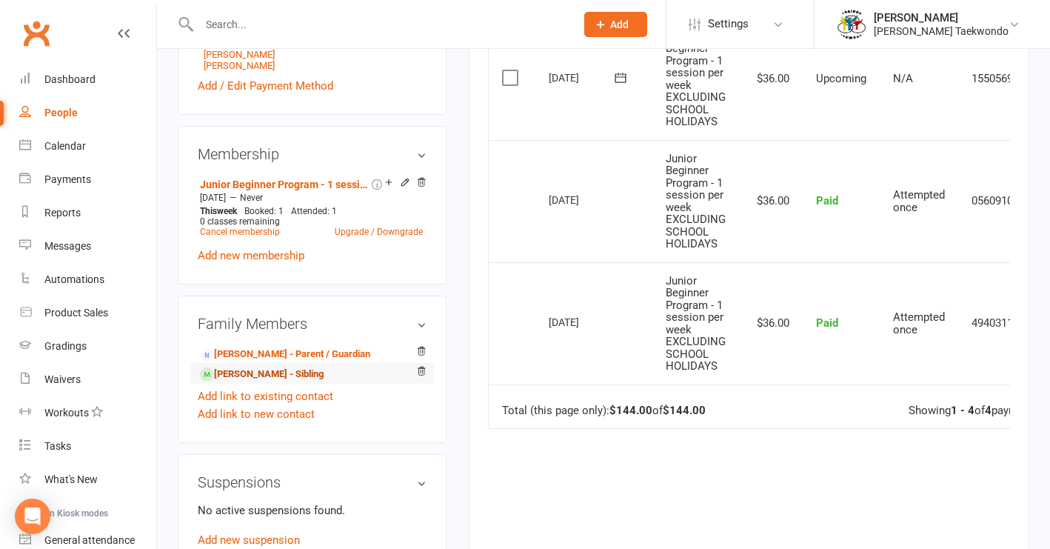
click at [293, 376] on link "[PERSON_NAME] - Sibling" at bounding box center [262, 375] width 124 height 16
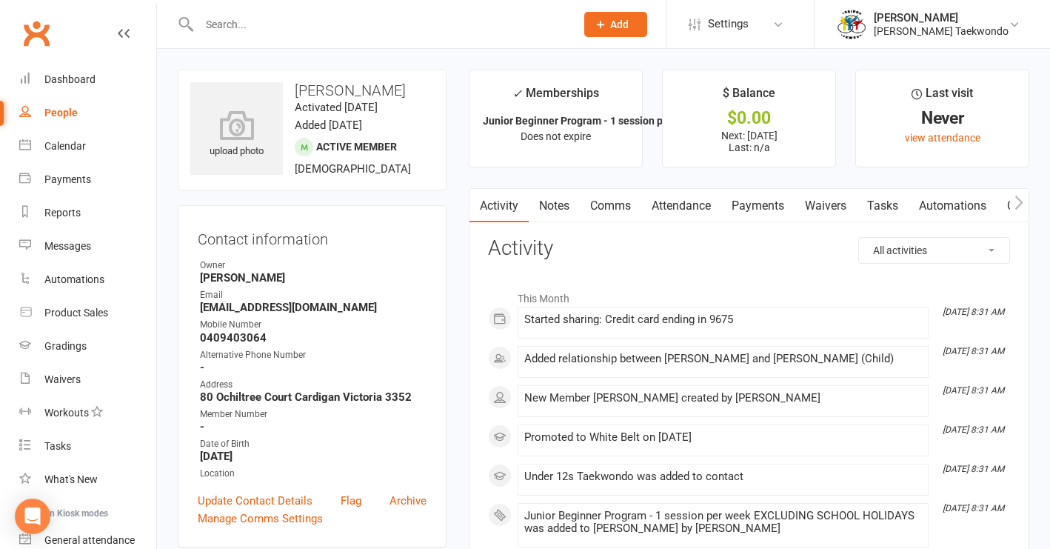
click at [757, 204] on link "Payments" at bounding box center [757, 206] width 73 height 34
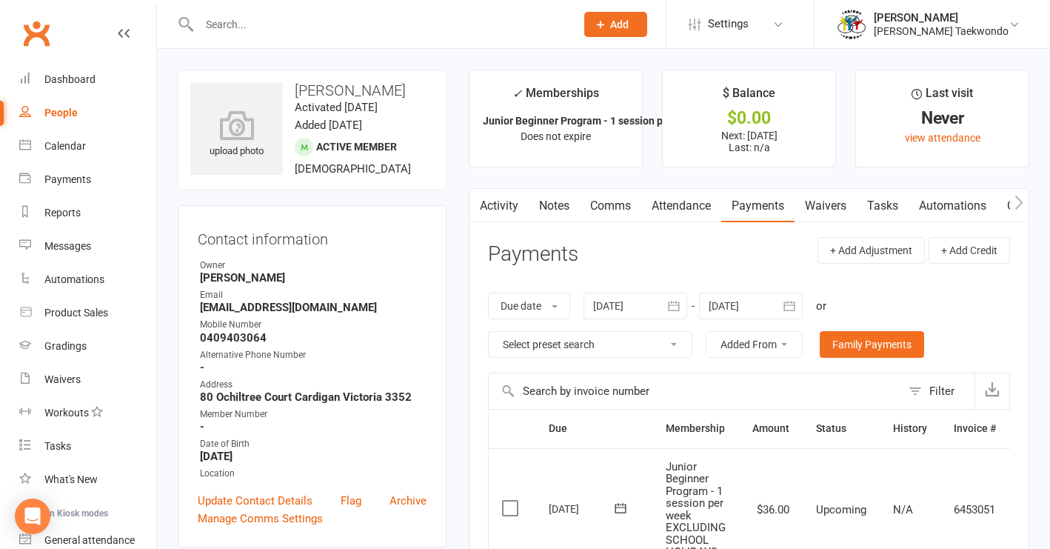
drag, startPoint x: 59, startPoint y: 146, endPoint x: 73, endPoint y: 149, distance: 13.7
click at [61, 147] on div "Calendar" at bounding box center [64, 146] width 41 height 12
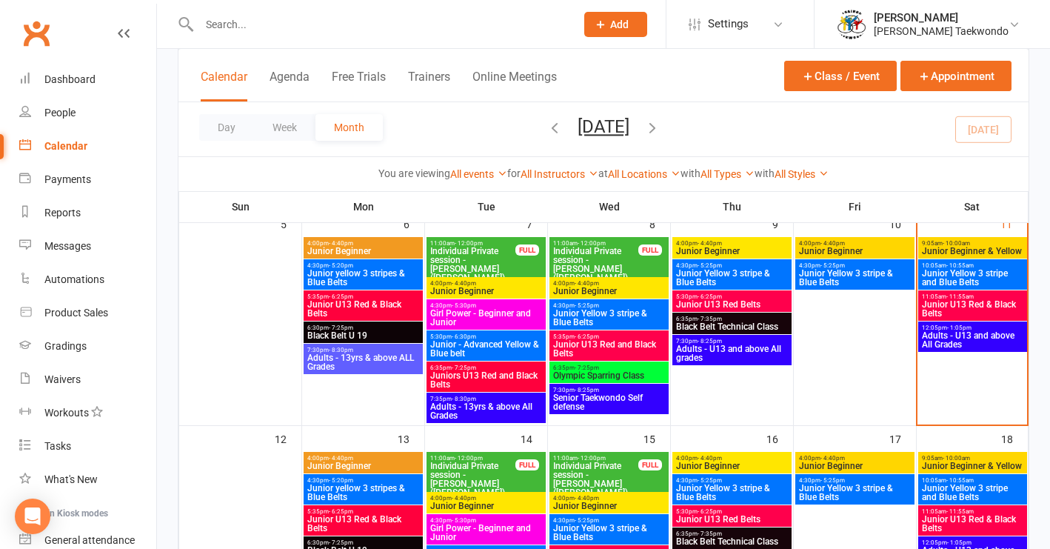
scroll to position [193, 0]
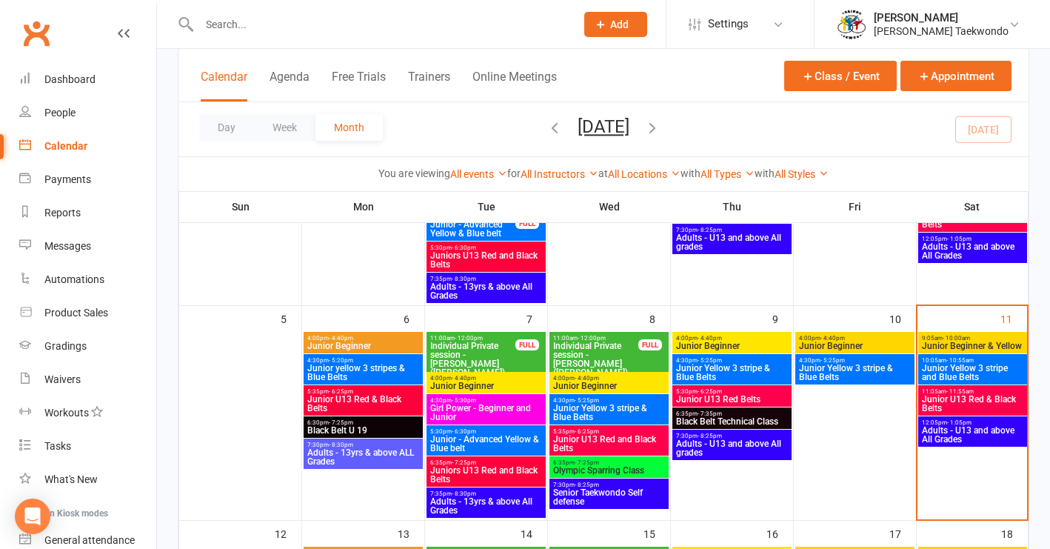
click at [862, 338] on span "4:00pm - 4:40pm" at bounding box center [854, 338] width 113 height 7
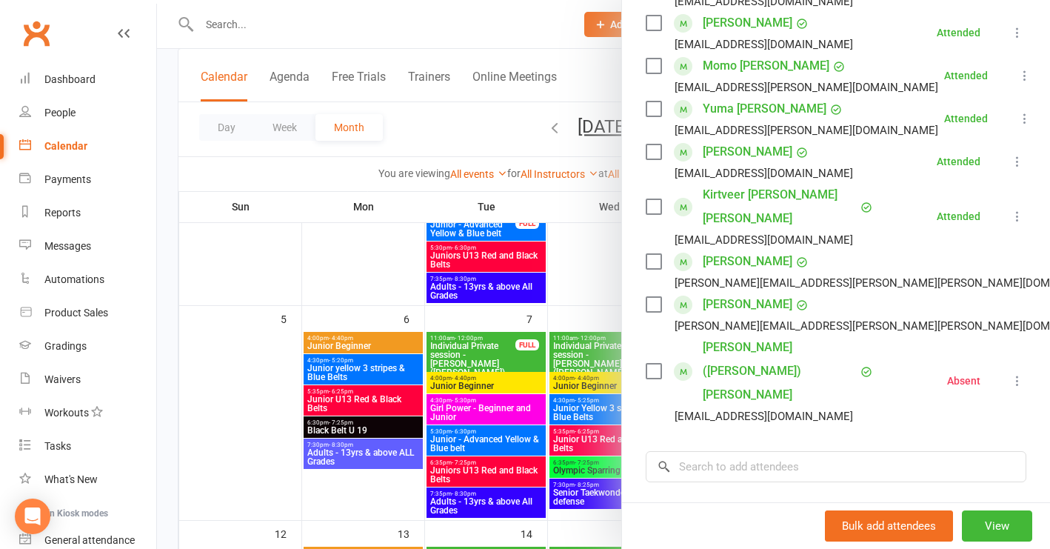
scroll to position [319, 0]
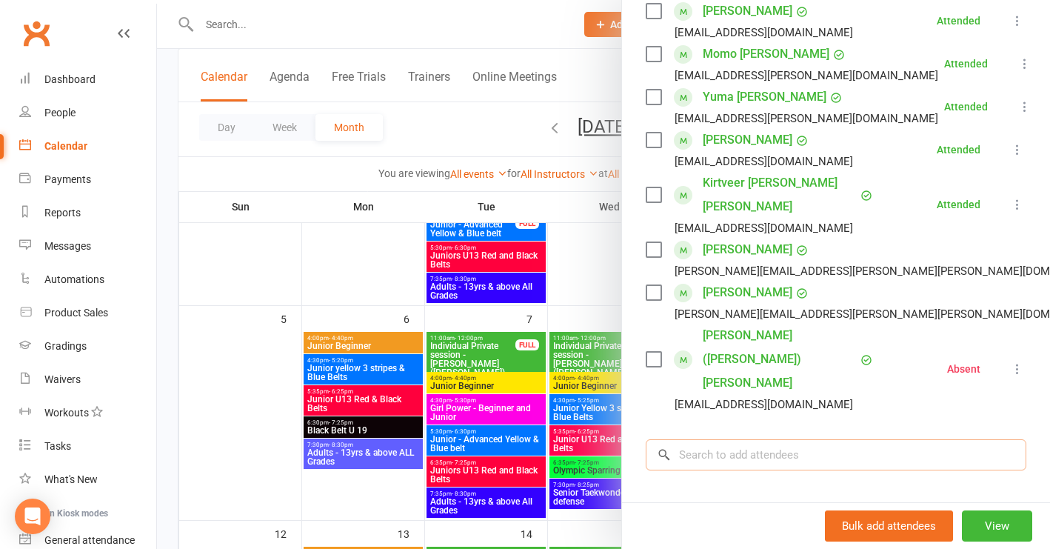
click at [723, 439] on input "search" at bounding box center [836, 454] width 381 height 31
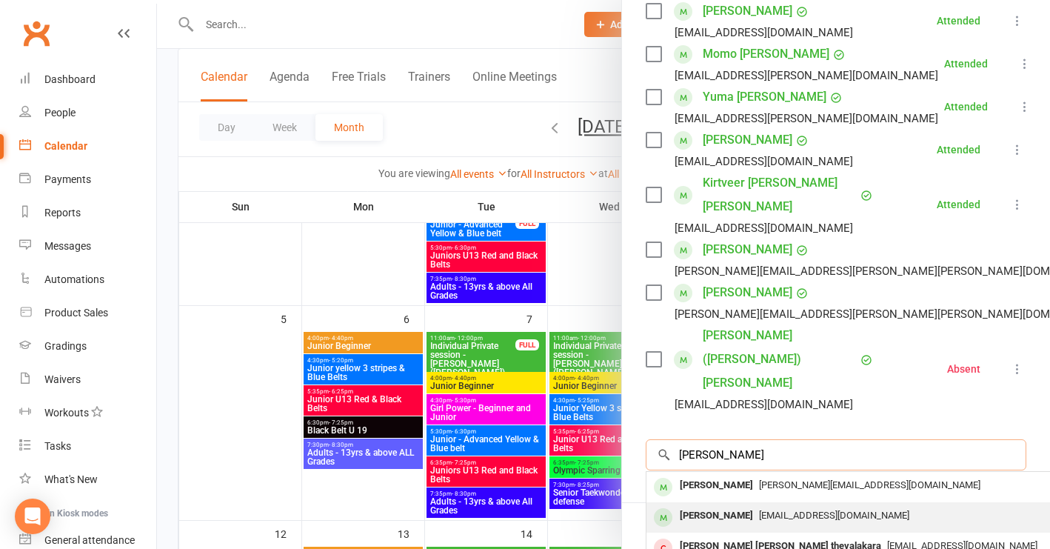
type input "[PERSON_NAME]"
click at [721, 505] on div "[PERSON_NAME]" at bounding box center [716, 515] width 85 height 21
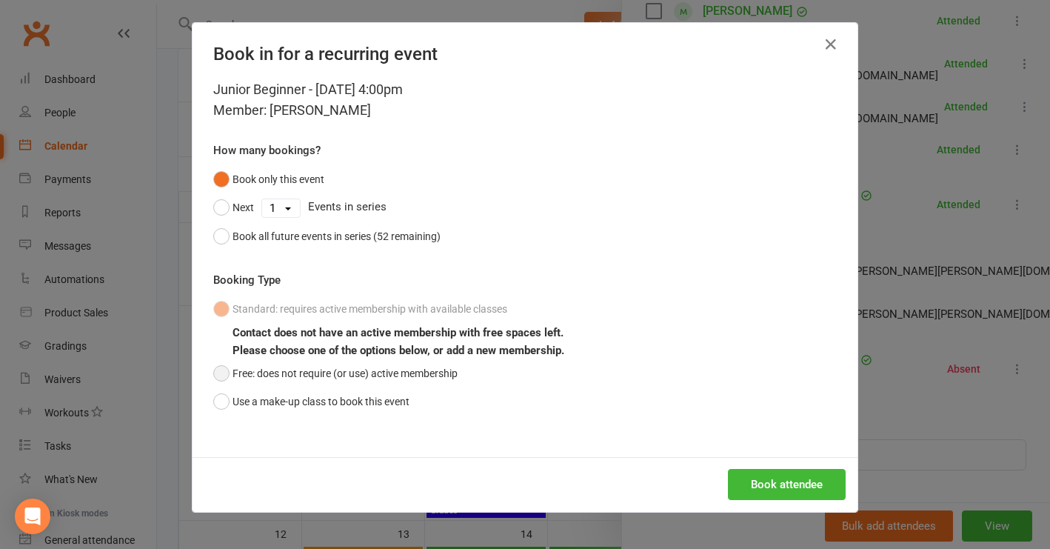
click at [218, 369] on button "Free: does not require (or use) active membership" at bounding box center [335, 373] width 244 height 28
drag, startPoint x: 747, startPoint y: 484, endPoint x: 755, endPoint y: 474, distance: 13.1
click at [747, 483] on button "Book attendee" at bounding box center [787, 484] width 118 height 31
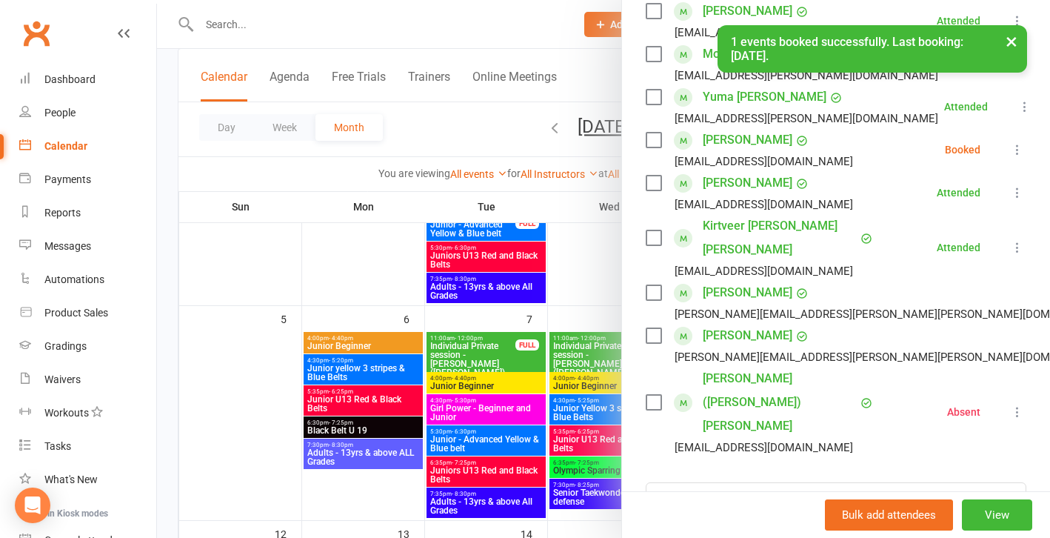
click at [871, 150] on icon at bounding box center [1017, 149] width 15 height 15
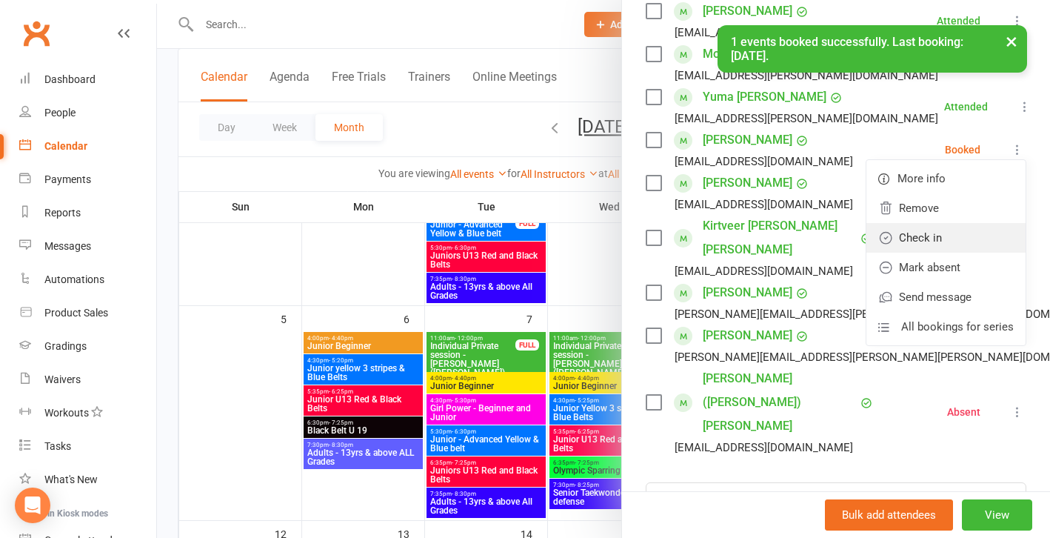
click at [871, 241] on link "Check in" at bounding box center [945, 238] width 159 height 30
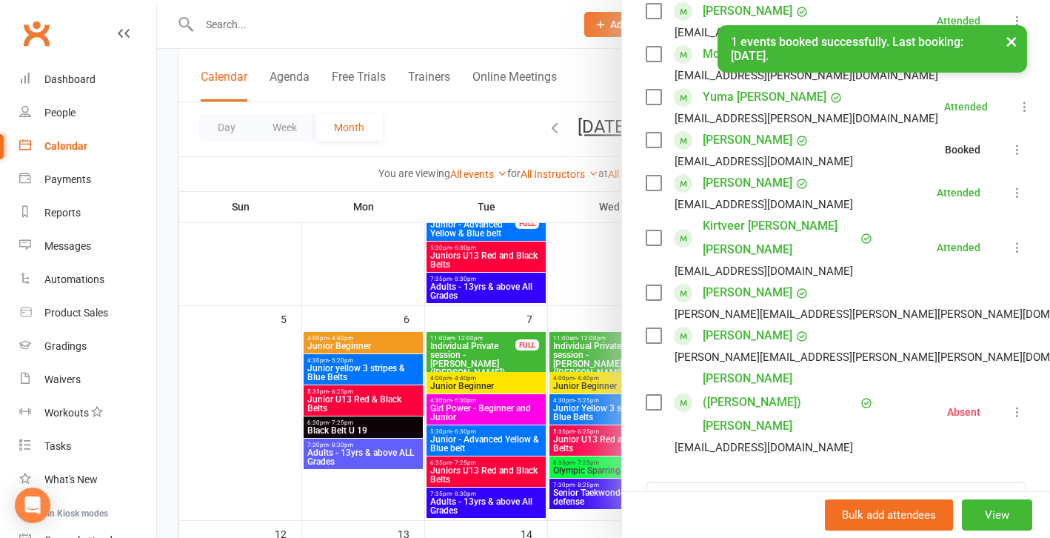
click at [241, 361] on div at bounding box center [603, 269] width 893 height 538
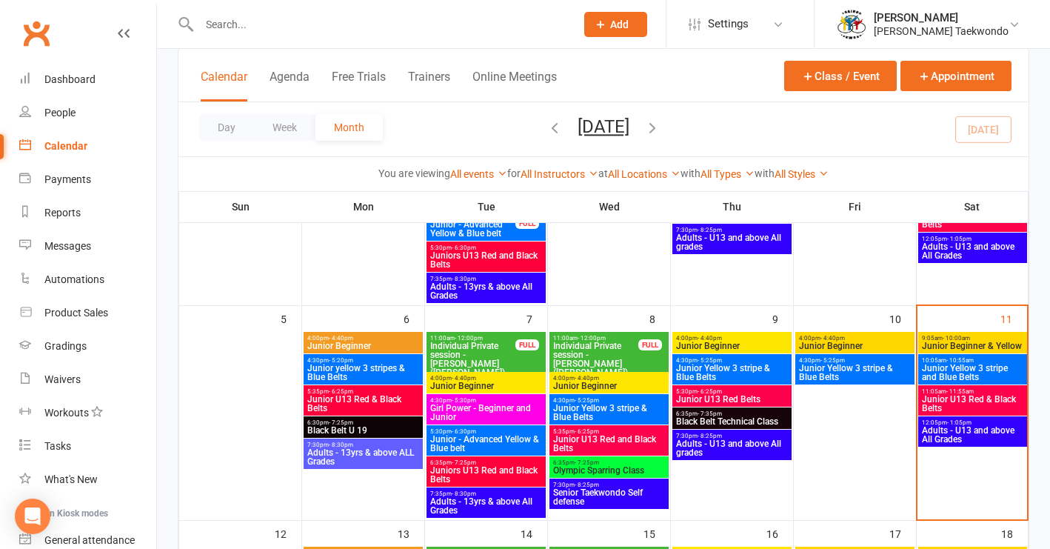
click at [853, 345] on span "Junior Beginner" at bounding box center [854, 345] width 113 height 9
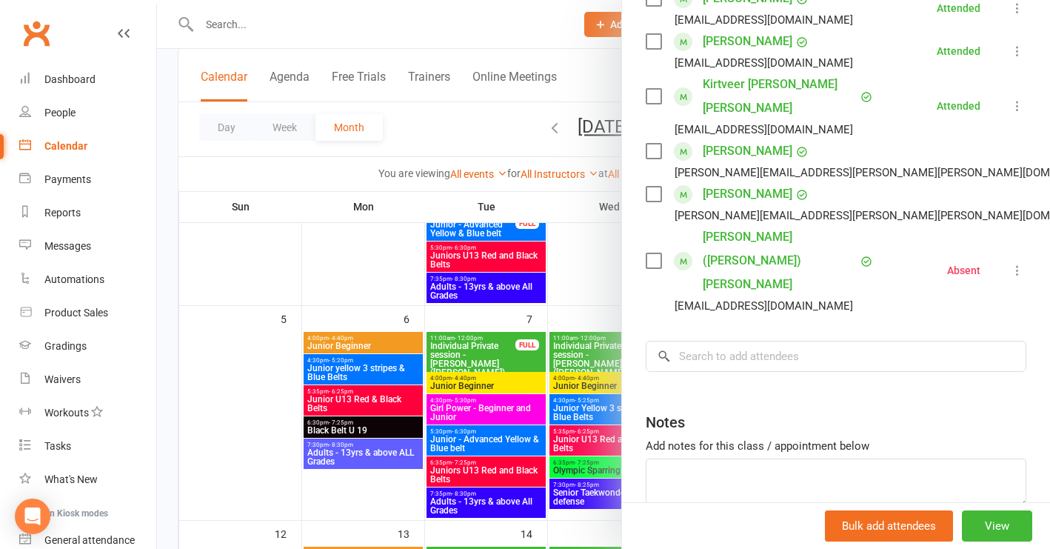
scroll to position [462, 0]
click at [724, 339] on input "search" at bounding box center [836, 354] width 381 height 31
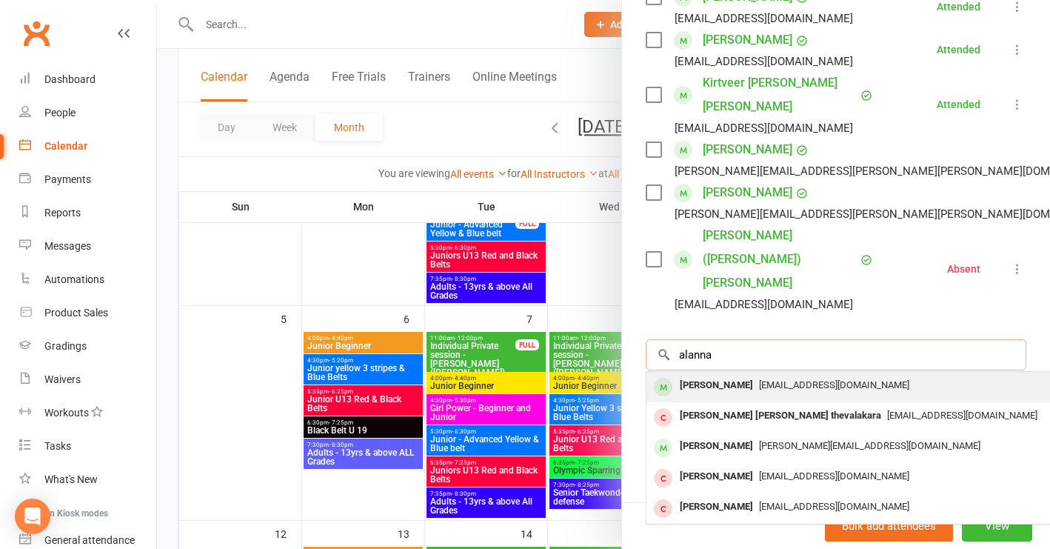
type input "alanna"
click at [732, 375] on div "[PERSON_NAME]" at bounding box center [716, 385] width 85 height 21
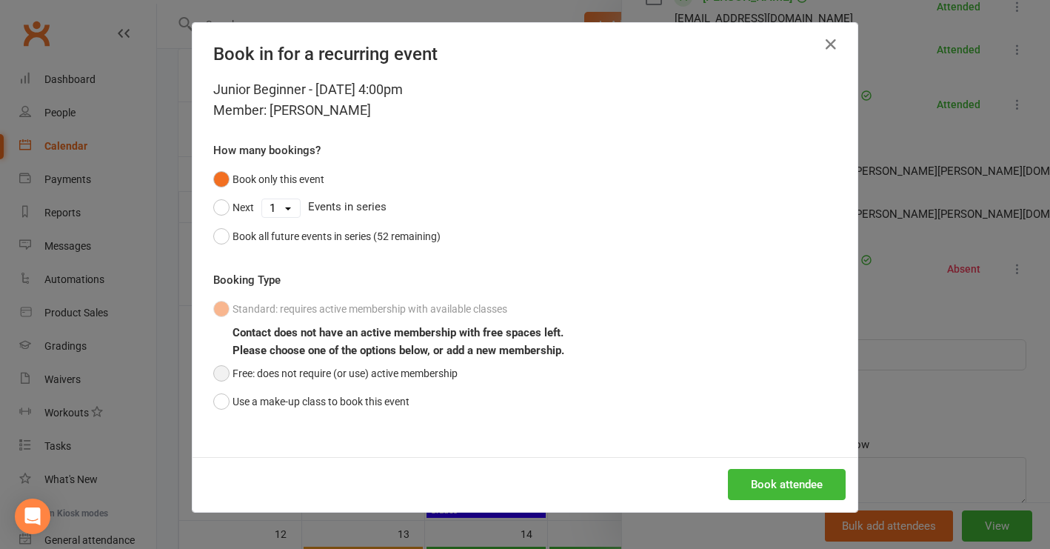
drag, startPoint x: 220, startPoint y: 373, endPoint x: 301, endPoint y: 384, distance: 81.5
click at [222, 373] on button "Free: does not require (or use) active membership" at bounding box center [335, 373] width 244 height 28
click at [777, 487] on button "Book attendee" at bounding box center [787, 484] width 118 height 31
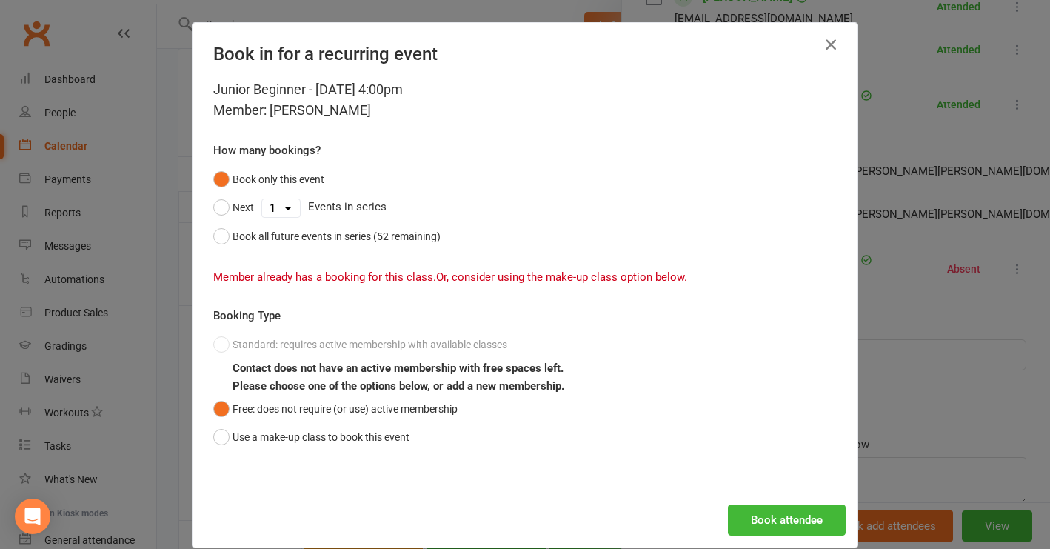
click at [826, 44] on icon "button" at bounding box center [831, 45] width 18 height 18
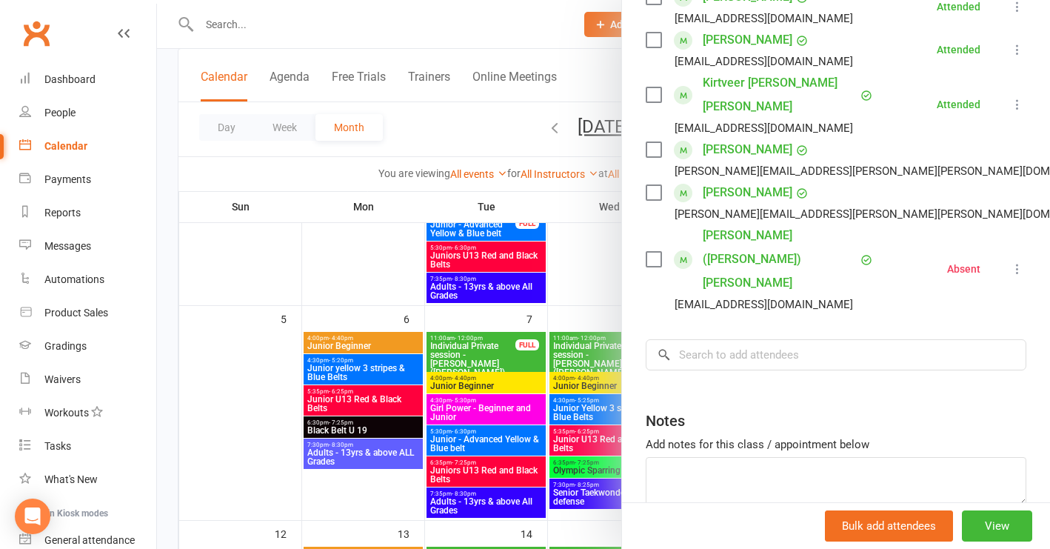
drag, startPoint x: 370, startPoint y: 278, endPoint x: 563, endPoint y: 277, distance: 192.6
click at [370, 278] on div at bounding box center [603, 274] width 893 height 549
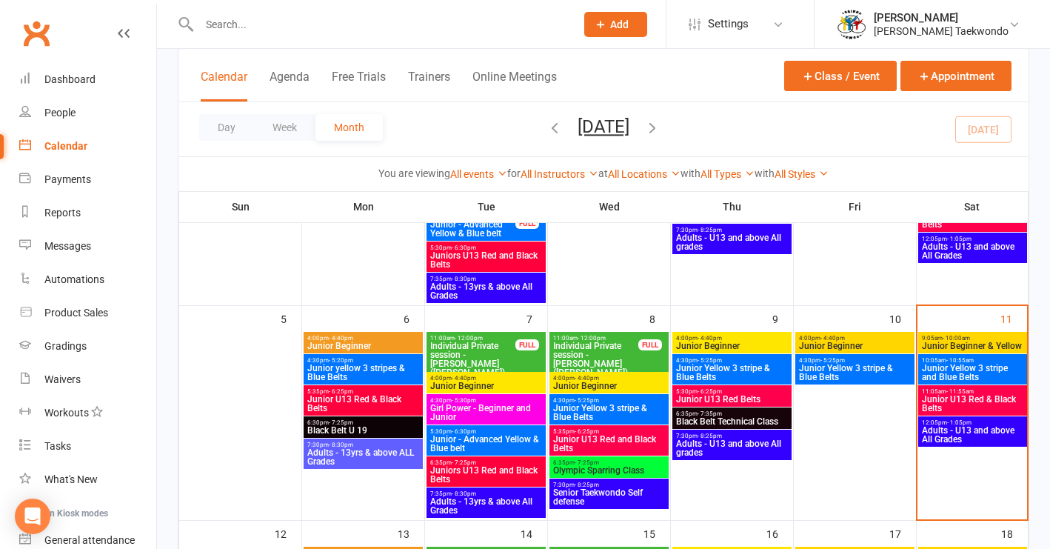
click at [860, 341] on span "Junior Beginner" at bounding box center [854, 345] width 113 height 9
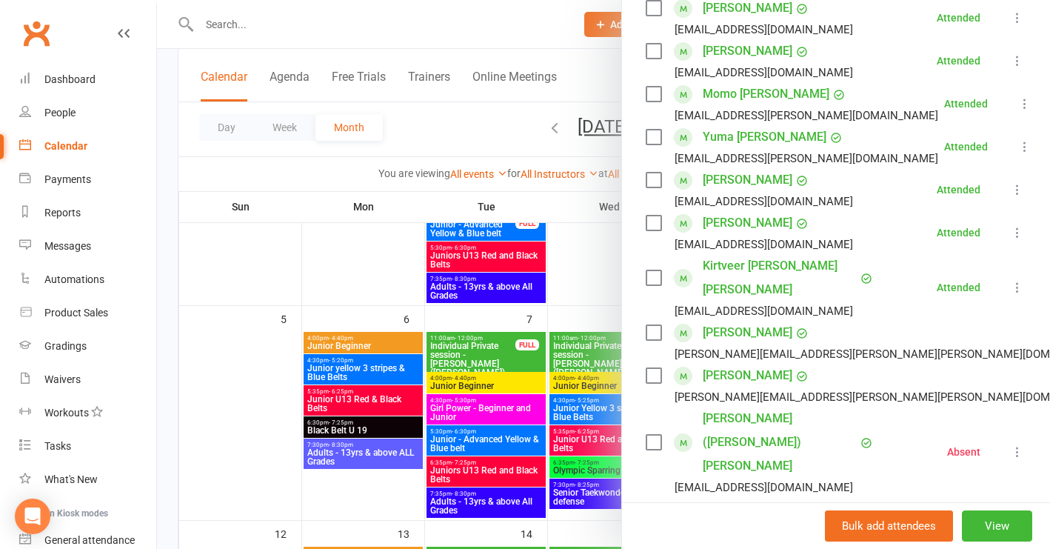
scroll to position [290, 0]
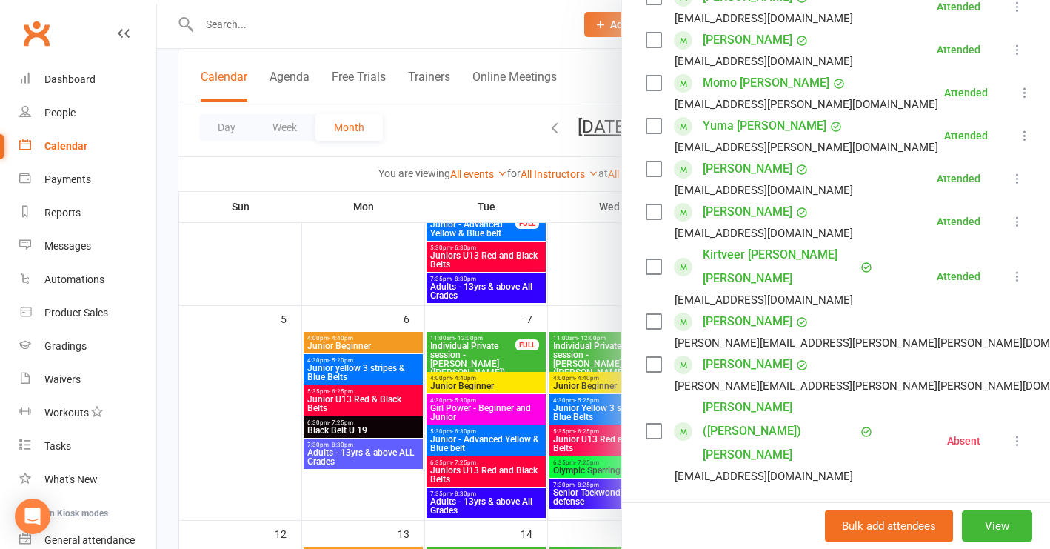
drag, startPoint x: 279, startPoint y: 382, endPoint x: 270, endPoint y: 342, distance: 41.0
click at [279, 378] on div at bounding box center [603, 274] width 893 height 549
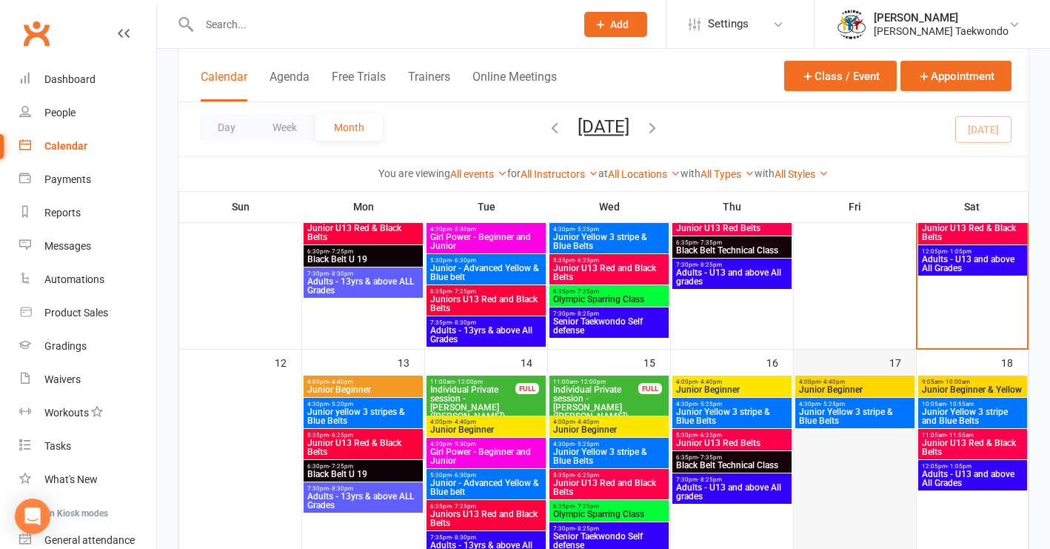
scroll to position [370, 0]
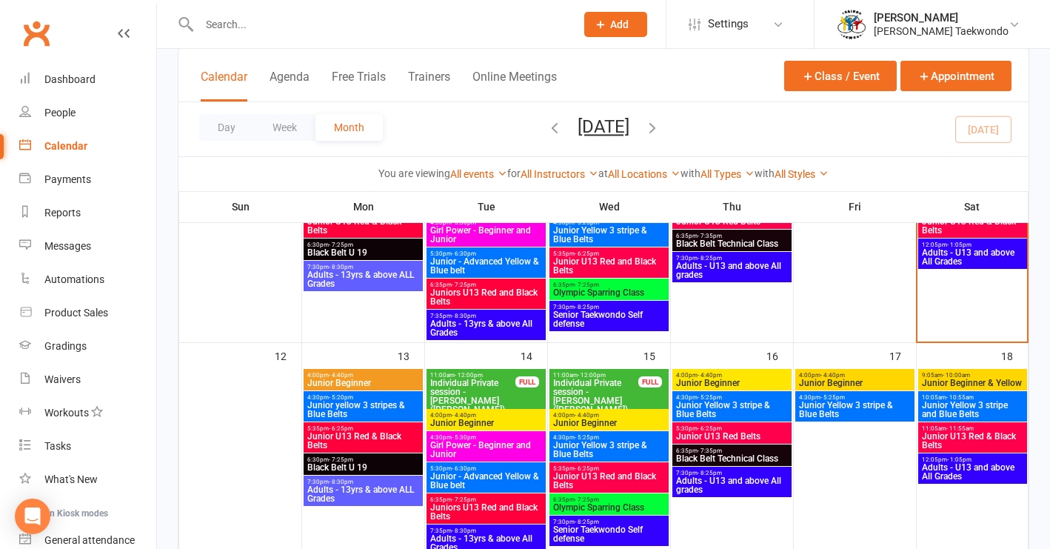
click at [871, 410] on span "Junior Yellow 3 stripe & Blue Belts" at bounding box center [854, 410] width 113 height 18
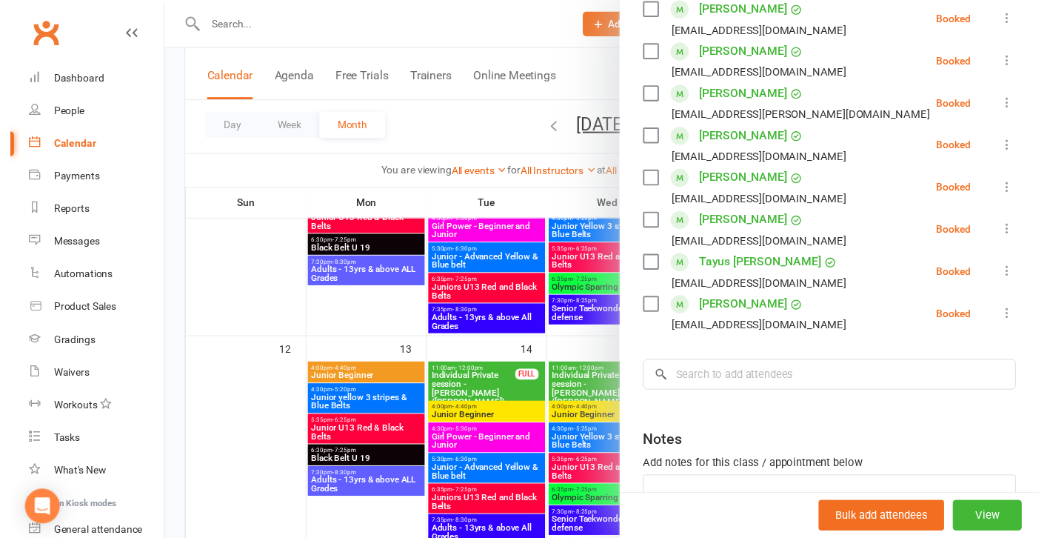
scroll to position [495, 0]
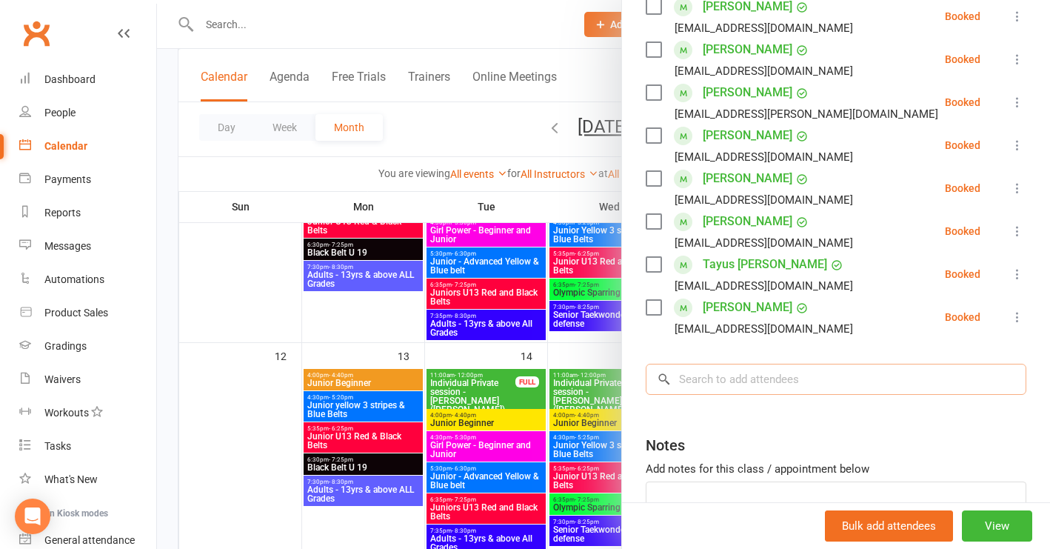
click at [687, 375] on input "search" at bounding box center [836, 379] width 381 height 31
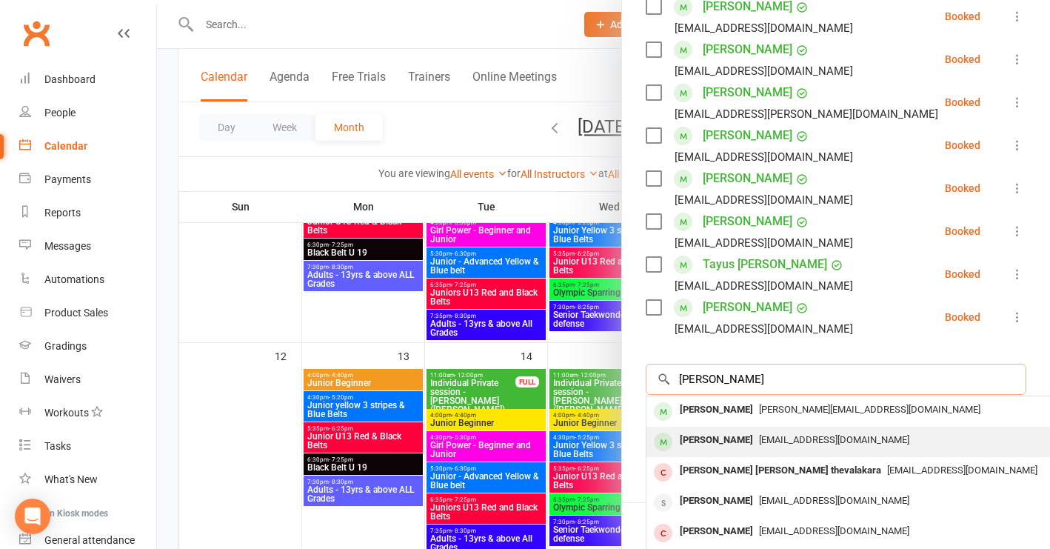
type input "[PERSON_NAME]"
click at [718, 438] on div "[PERSON_NAME]" at bounding box center [716, 440] width 85 height 21
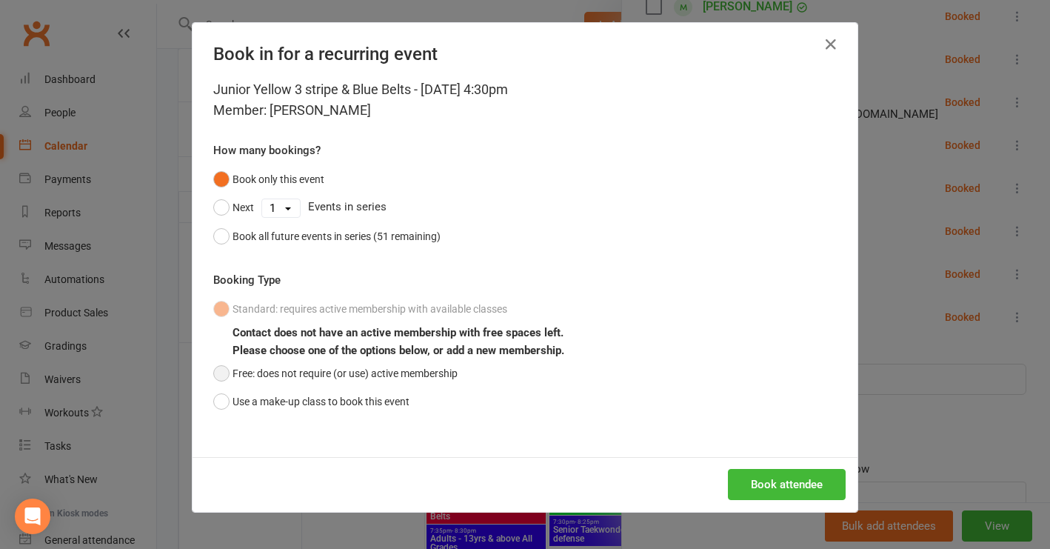
click at [223, 370] on button "Free: does not require (or use) active membership" at bounding box center [335, 373] width 244 height 28
click at [789, 485] on button "Book attendee" at bounding box center [787, 484] width 118 height 31
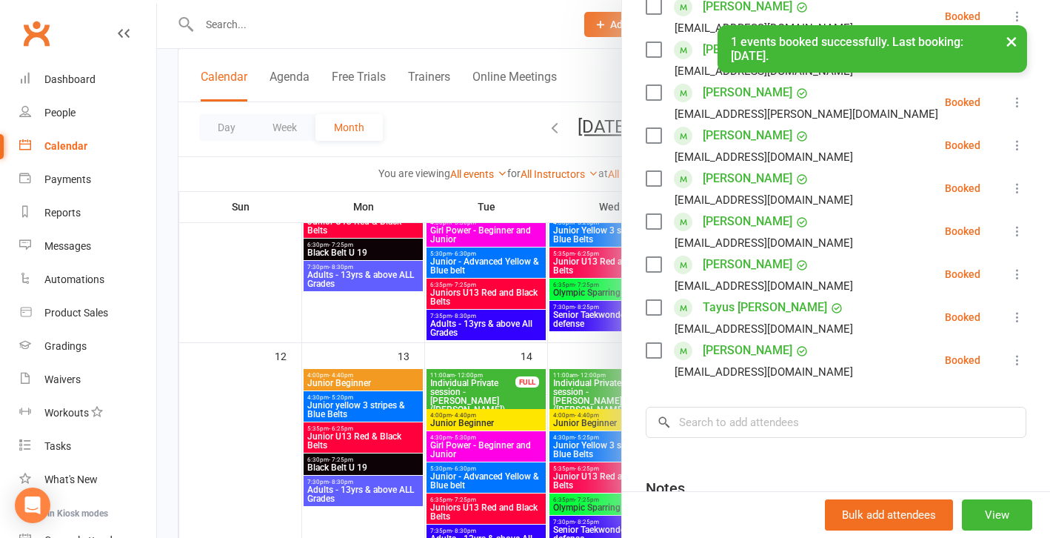
drag, startPoint x: 241, startPoint y: 422, endPoint x: 319, endPoint y: 418, distance: 78.6
click at [258, 420] on div at bounding box center [603, 269] width 893 height 538
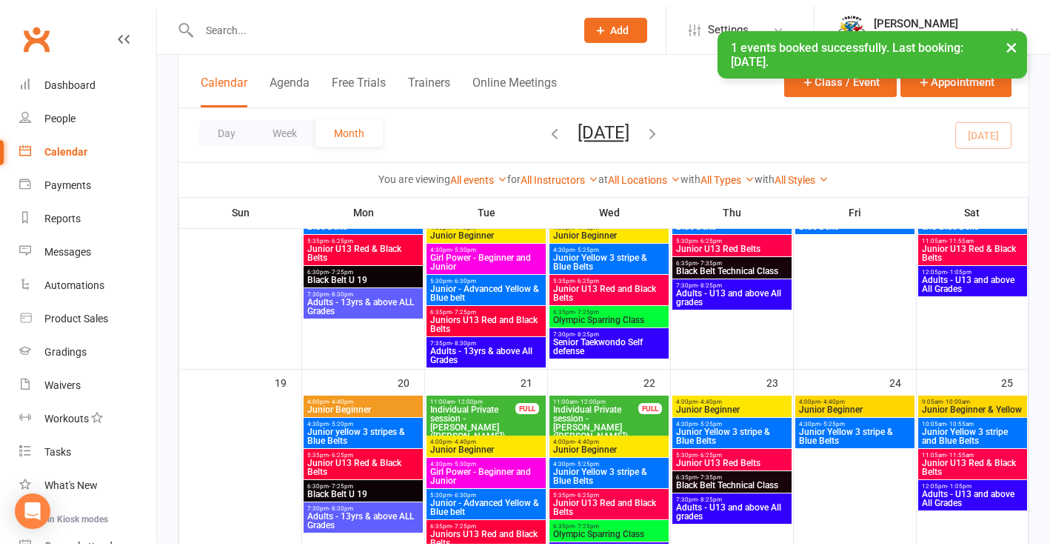
scroll to position [590, 0]
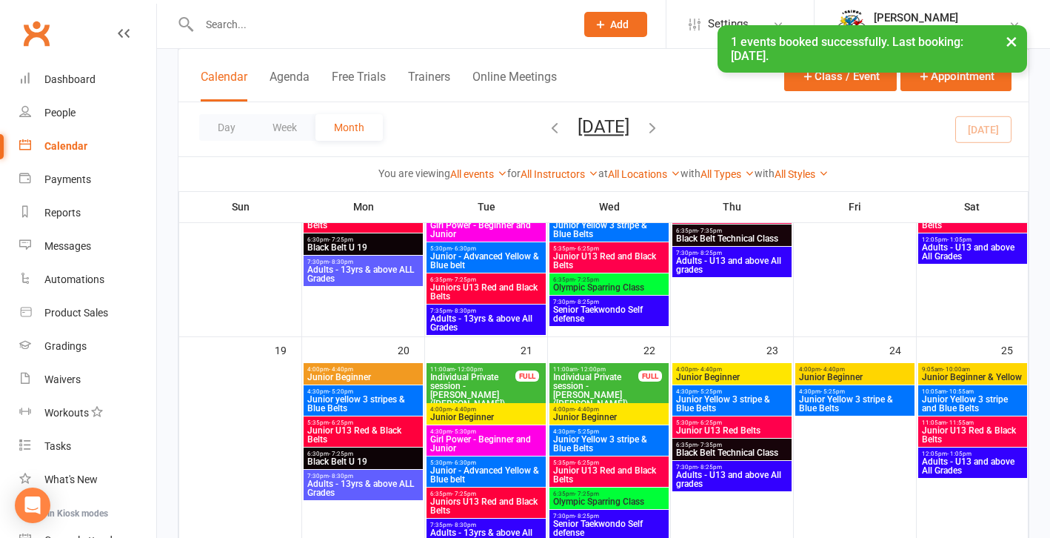
click at [870, 371] on span "4:00pm - 4:40pm" at bounding box center [854, 369] width 113 height 7
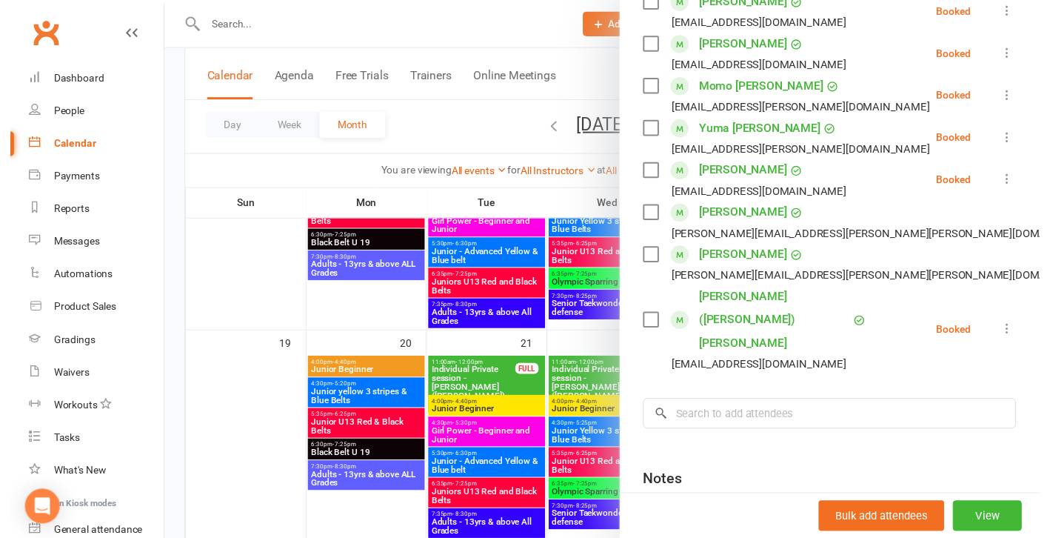
scroll to position [316, 0]
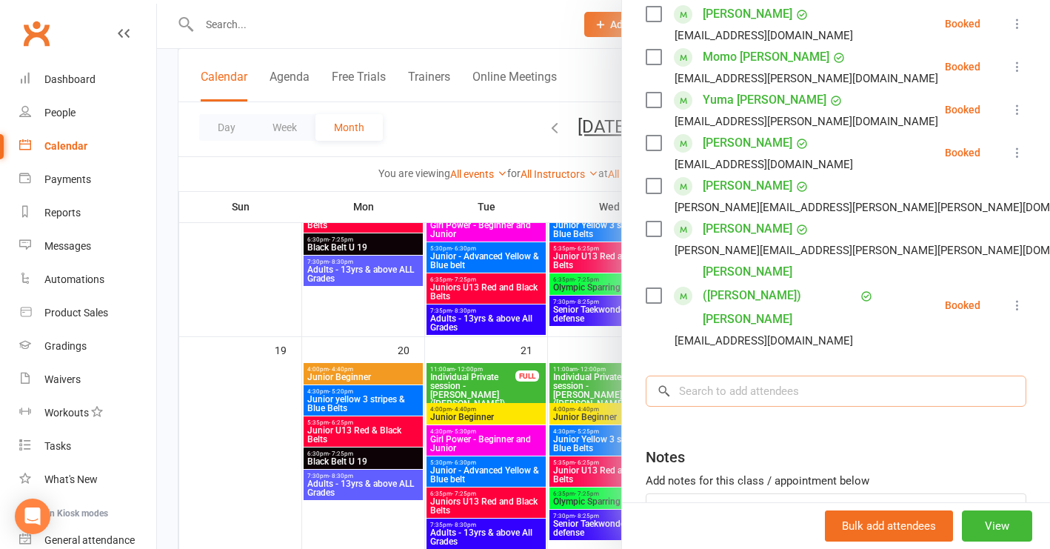
click at [712, 375] on input "search" at bounding box center [836, 390] width 381 height 31
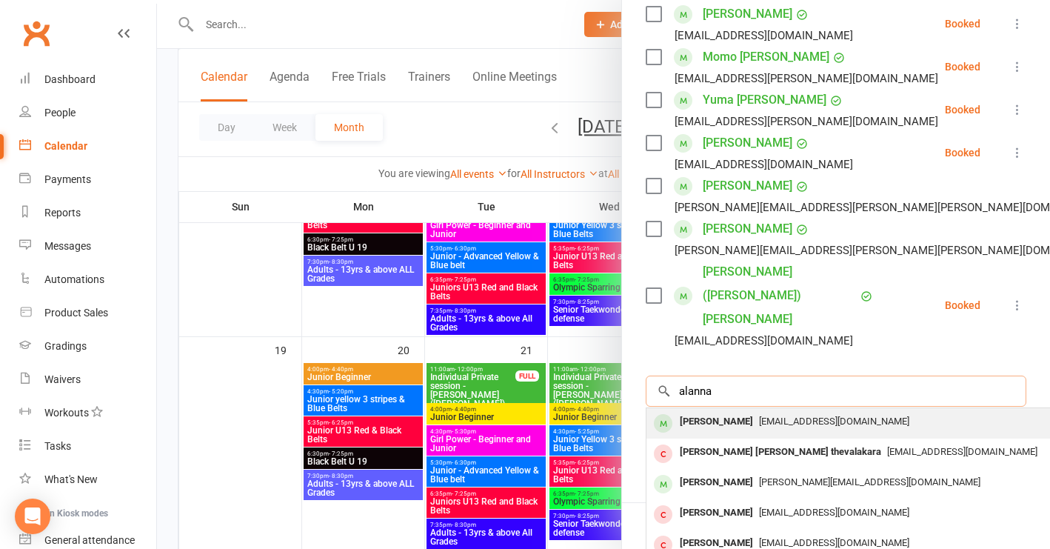
type input "alanna"
click at [710, 411] on div "[PERSON_NAME]" at bounding box center [716, 421] width 85 height 21
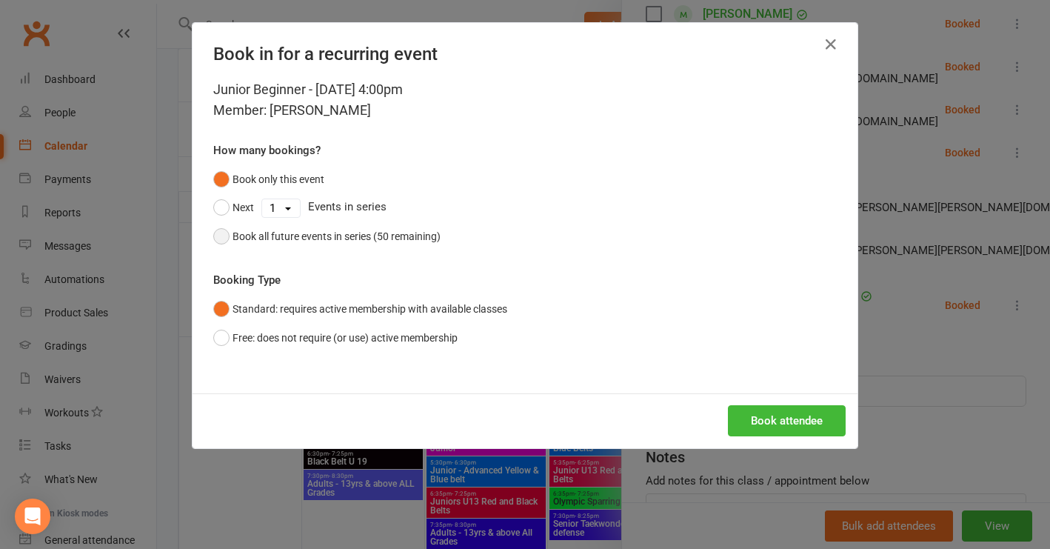
click at [217, 234] on button "Book all future events in series (50 remaining)" at bounding box center [326, 236] width 227 height 28
click at [765, 428] on button "Book attendee" at bounding box center [787, 420] width 118 height 31
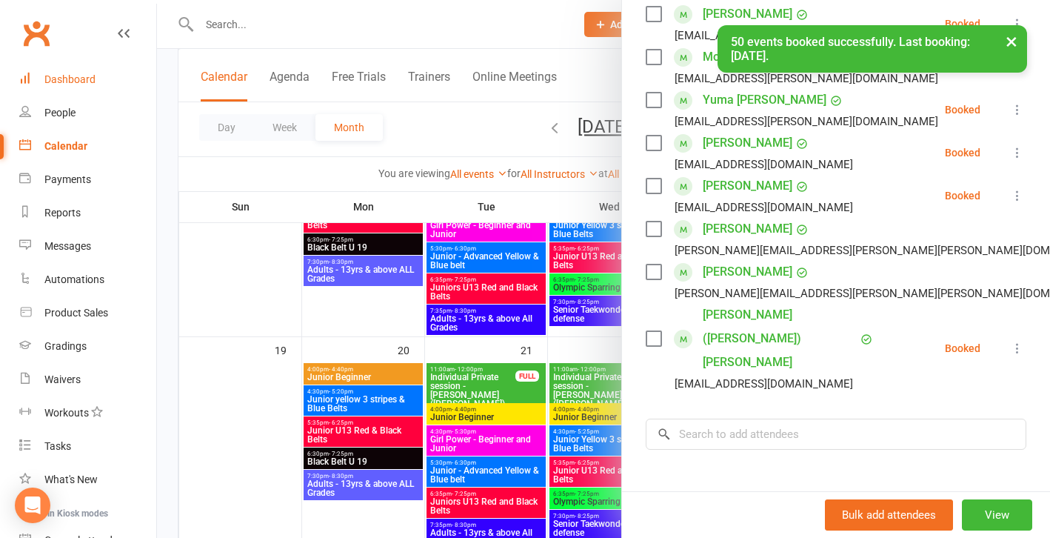
click at [72, 80] on div "Dashboard" at bounding box center [69, 79] width 51 height 12
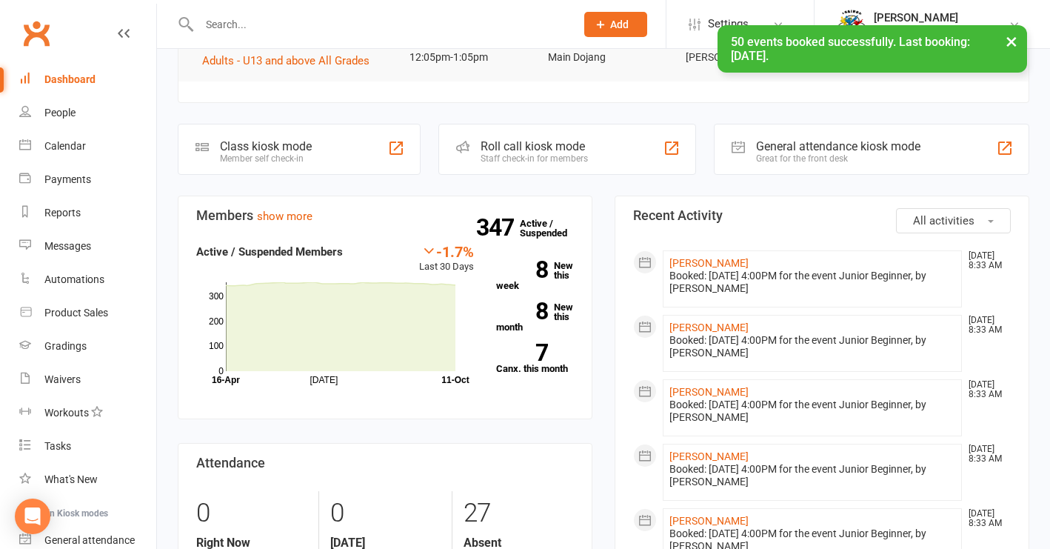
scroll to position [334, 0]
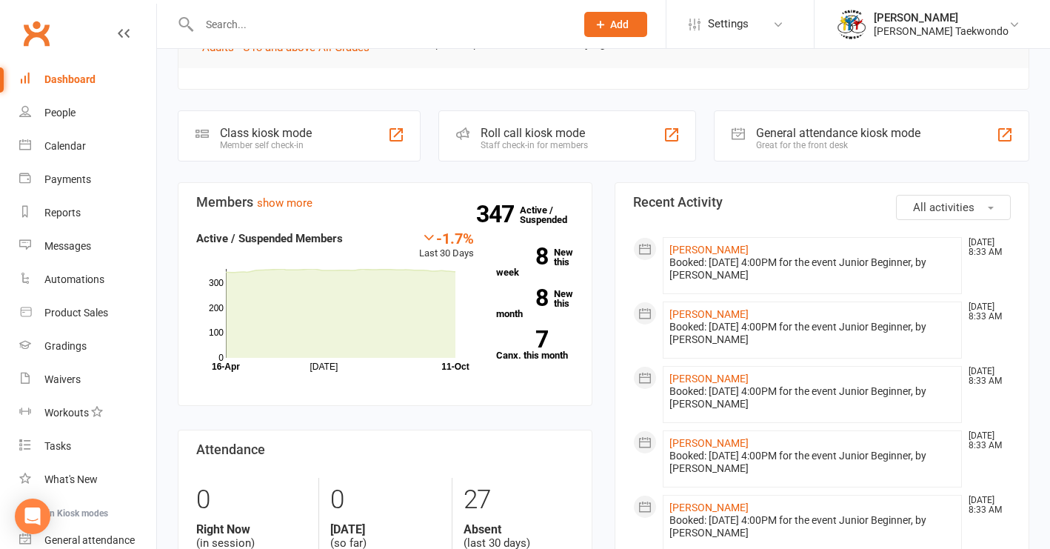
click at [697, 244] on link "[PERSON_NAME]" at bounding box center [708, 250] width 79 height 12
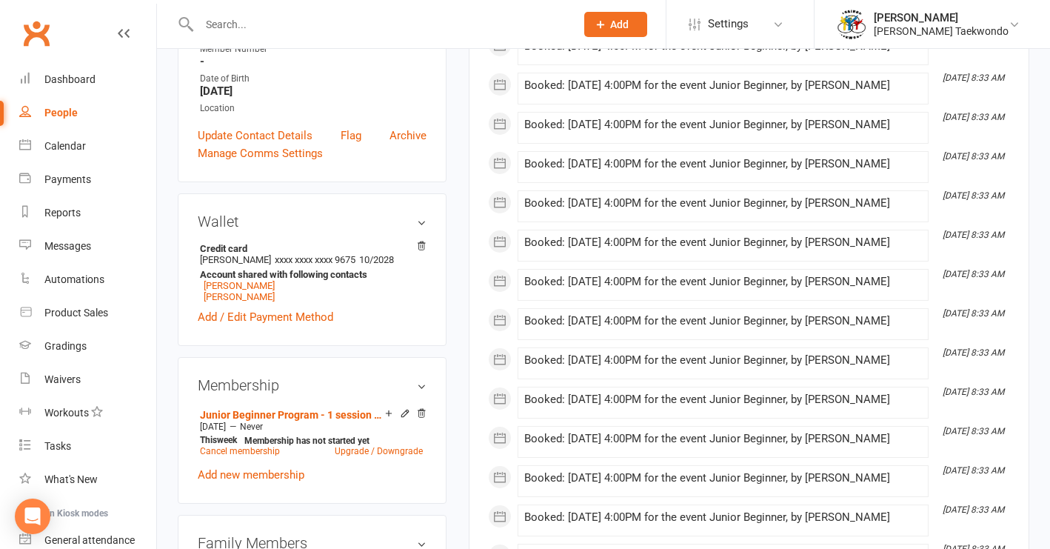
scroll to position [397, 0]
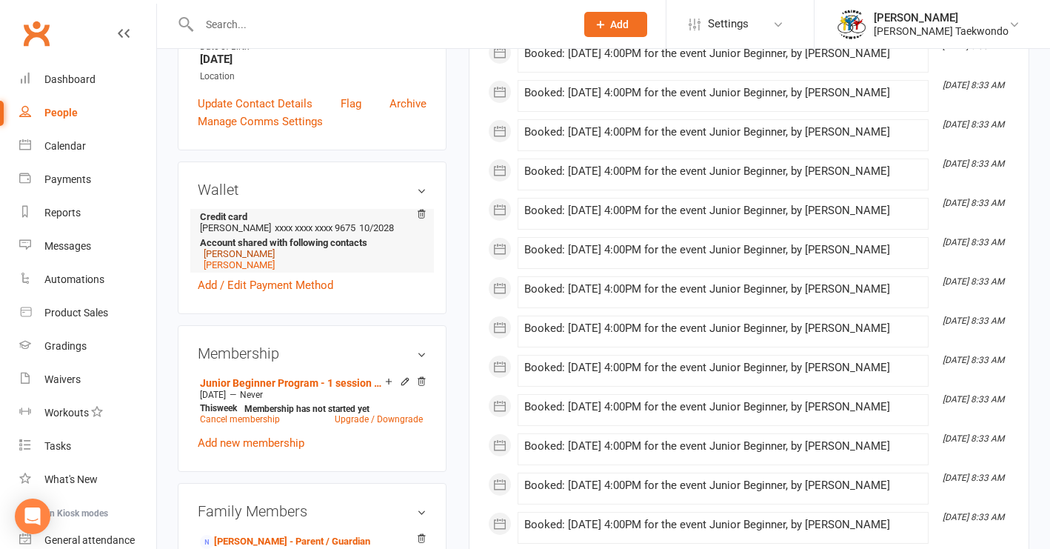
click at [263, 254] on link "[PERSON_NAME]" at bounding box center [239, 253] width 71 height 11
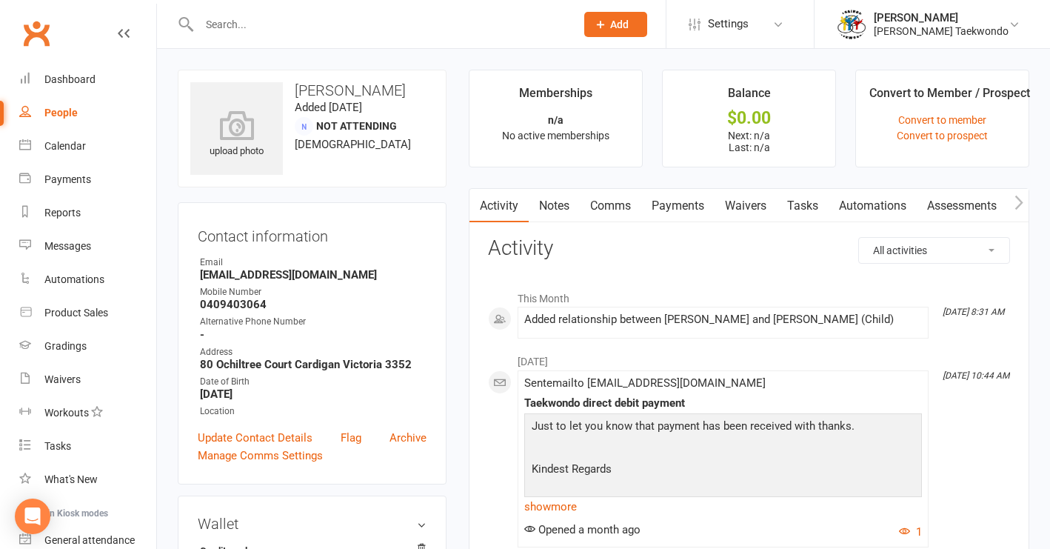
click at [614, 208] on link "Comms" at bounding box center [610, 206] width 61 height 34
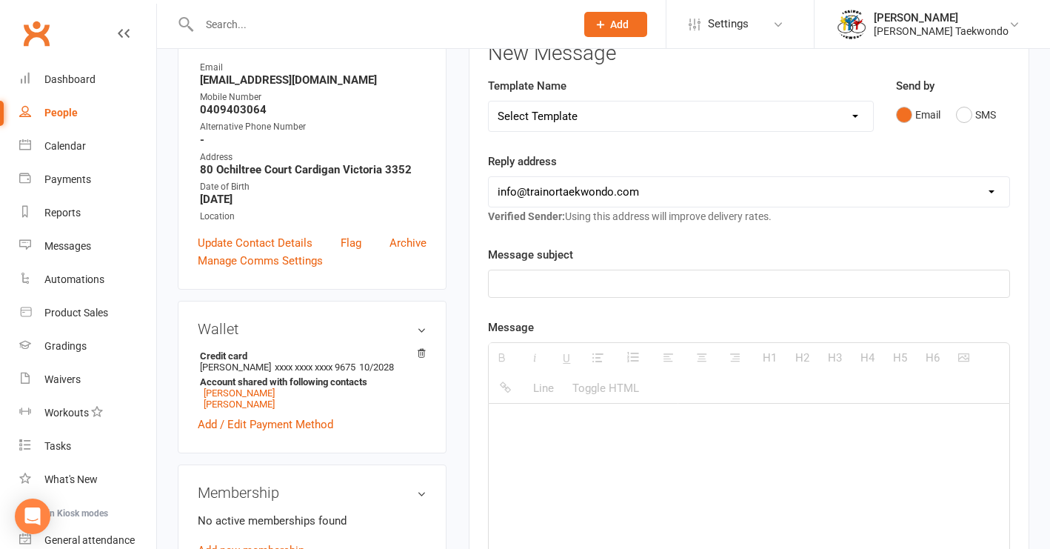
scroll to position [200, 0]
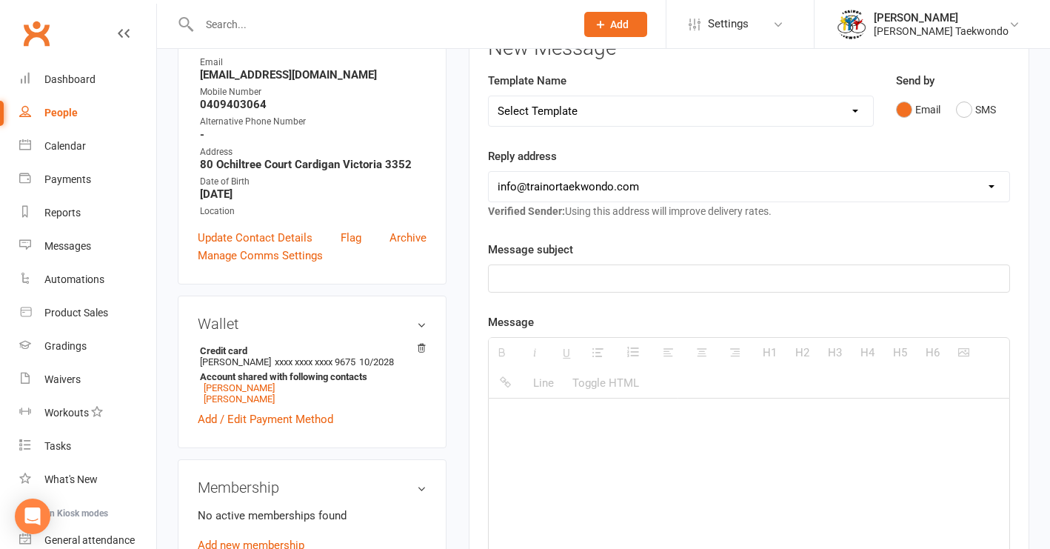
click at [500, 279] on p at bounding box center [749, 279] width 503 height 18
click at [595, 428] on div at bounding box center [749, 509] width 521 height 222
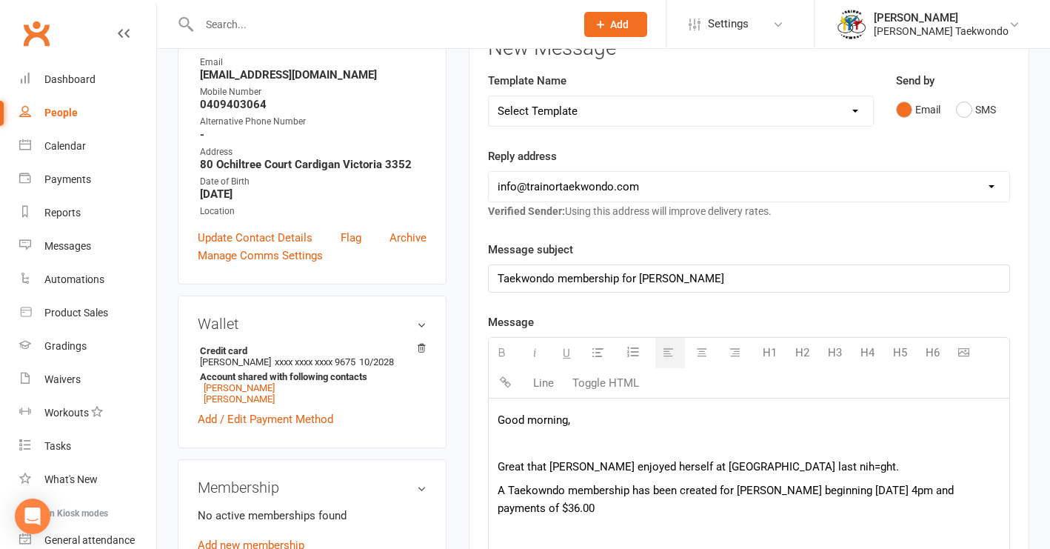
click at [871, 491] on p "A Taekowndo membership has been created for [PERSON_NAME] beginning [DATE] 4pm …" at bounding box center [749, 499] width 503 height 36
click at [667, 505] on p "A Taekowndo membership has been created for Alanna beginning [DATE] 4pm and for…" at bounding box center [749, 499] width 503 height 36
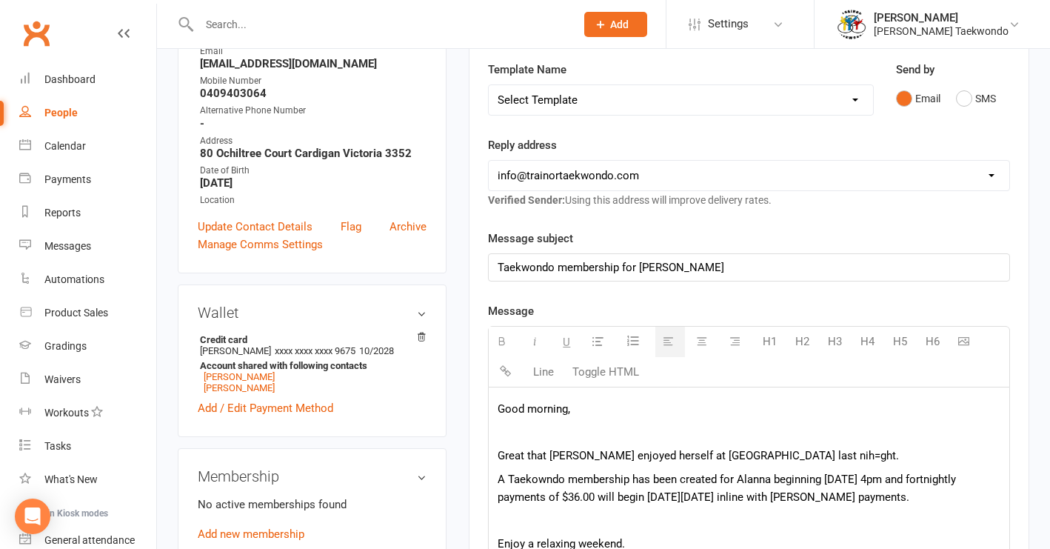
scroll to position [502, 0]
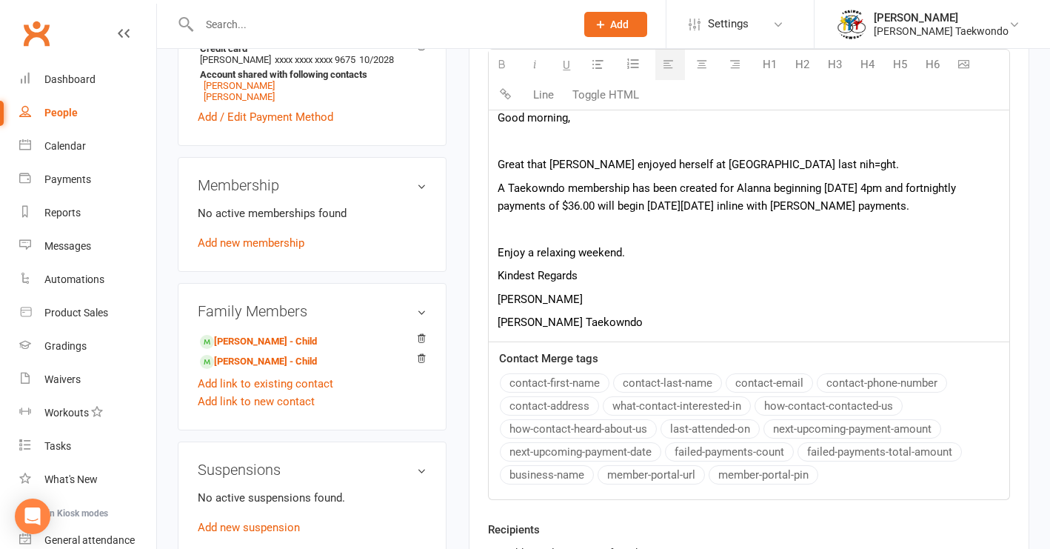
click at [573, 328] on p "[PERSON_NAME] Taekowndo" at bounding box center [749, 322] width 503 height 18
click at [573, 323] on p "[PERSON_NAME] Taekowndo" at bounding box center [749, 322] width 503 height 18
click at [635, 298] on p "[PERSON_NAME]" at bounding box center [749, 299] width 503 height 18
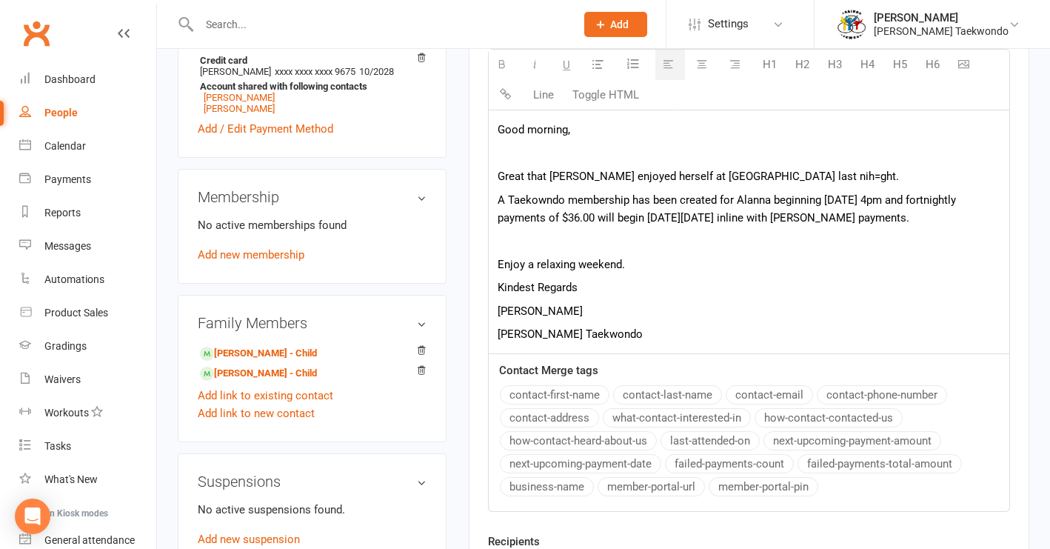
click at [775, 174] on p "Great that [PERSON_NAME] enjoyed herself at [GEOGRAPHIC_DATA] last nih=ght." at bounding box center [749, 176] width 503 height 18
click at [546, 199] on p "A Taekowndo membership has been created for Alanna beginning [DATE] 4pm and for…" at bounding box center [749, 209] width 503 height 36
drag, startPoint x: 900, startPoint y: 200, endPoint x: 849, endPoint y: 197, distance: 51.2
click at [848, 197] on p "A Taekwondo membership has been created for Alanna beginning [DATE] 4pm and for…" at bounding box center [749, 209] width 503 height 36
drag, startPoint x: 501, startPoint y: 64, endPoint x: 508, endPoint y: 67, distance: 8.0
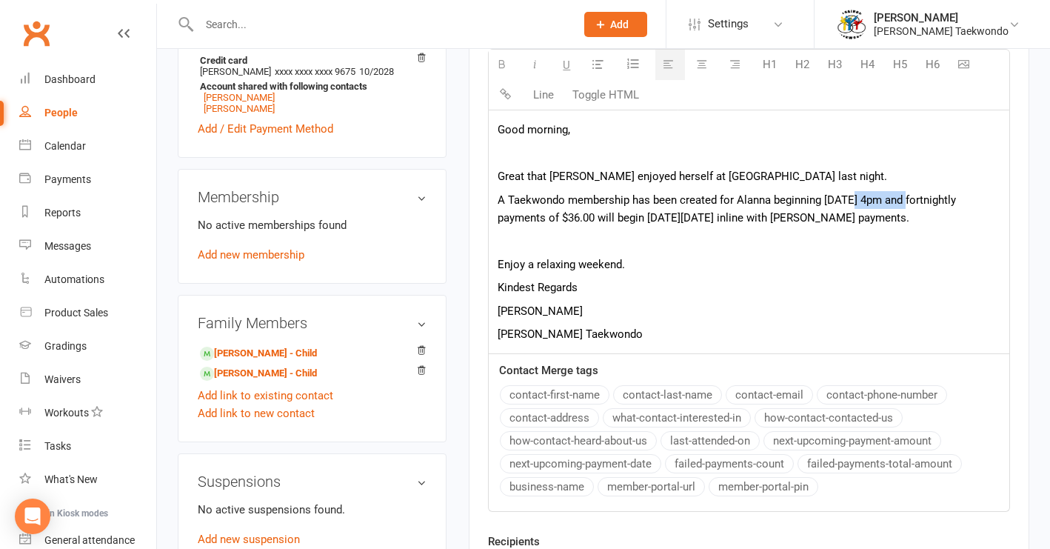
click at [502, 64] on icon "button" at bounding box center [501, 64] width 11 height 11
click at [844, 220] on p "A Taekwondo membership has been created for Alanna beginning [DATE] 4pm and for…" at bounding box center [749, 209] width 503 height 36
drag, startPoint x: 770, startPoint y: 221, endPoint x: 667, endPoint y: 218, distance: 103.7
click at [667, 218] on p "A Taekwondo membership has been created for Alanna beginning [DATE] 4pm and for…" at bounding box center [749, 209] width 503 height 36
click at [501, 66] on icon "button" at bounding box center [501, 64] width 11 height 11
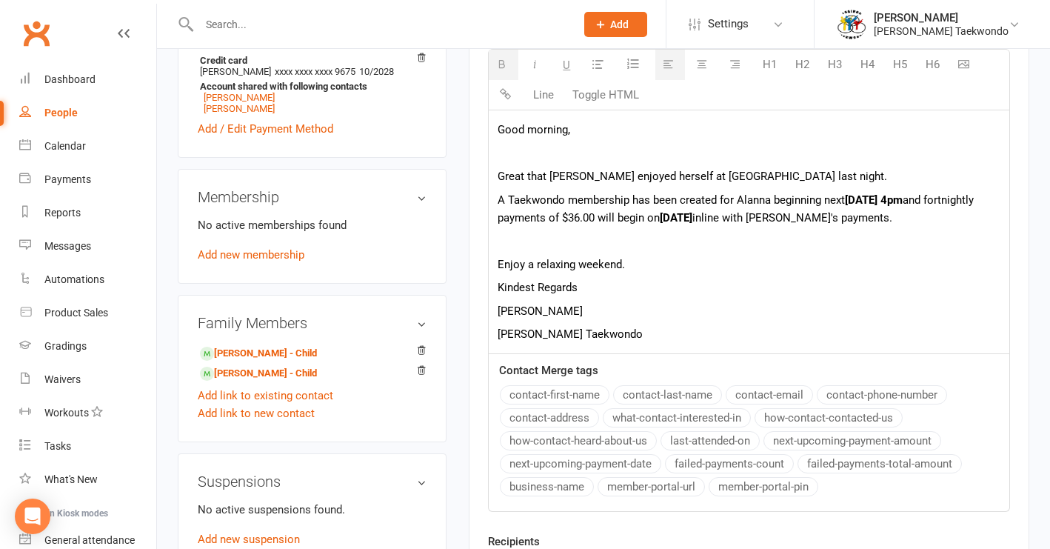
click at [720, 302] on p "[PERSON_NAME]" at bounding box center [749, 311] width 503 height 18
drag, startPoint x: 597, startPoint y: 214, endPoint x: 561, endPoint y: 218, distance: 36.6
click at [561, 218] on p "A Taekwondo membership has been created for Alanna beginning [DATE] 4pm and for…" at bounding box center [749, 209] width 503 height 36
click at [506, 64] on icon "button" at bounding box center [501, 64] width 11 height 11
drag, startPoint x: 720, startPoint y: 301, endPoint x: 1007, endPoint y: 314, distance: 287.6
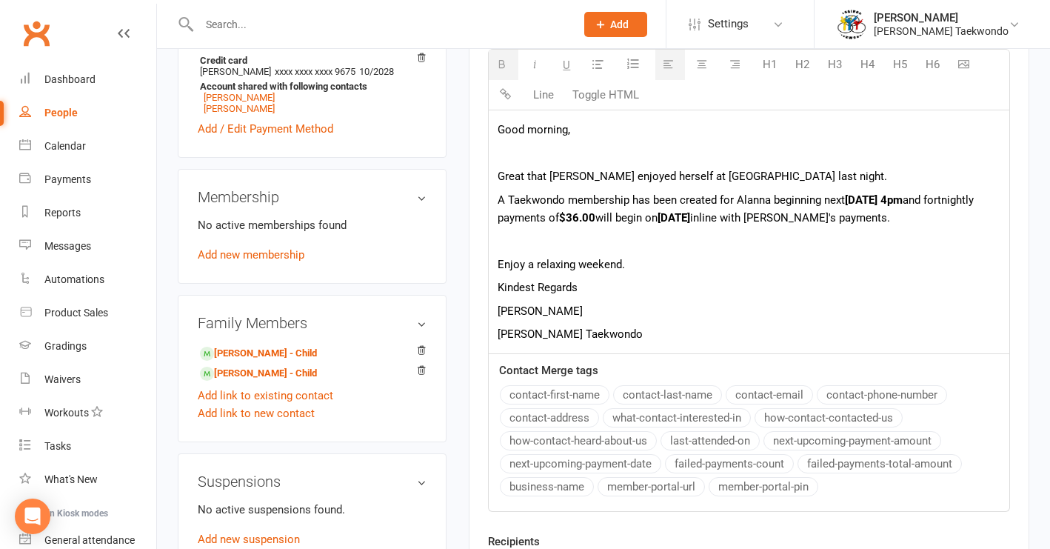
click at [728, 302] on p "[PERSON_NAME]" at bounding box center [749, 311] width 503 height 18
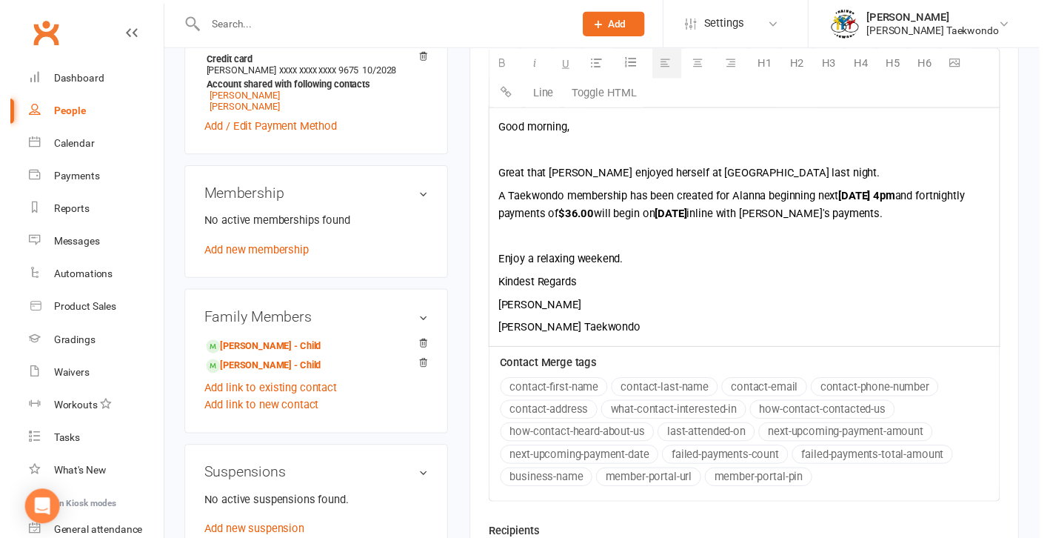
scroll to position [729, 0]
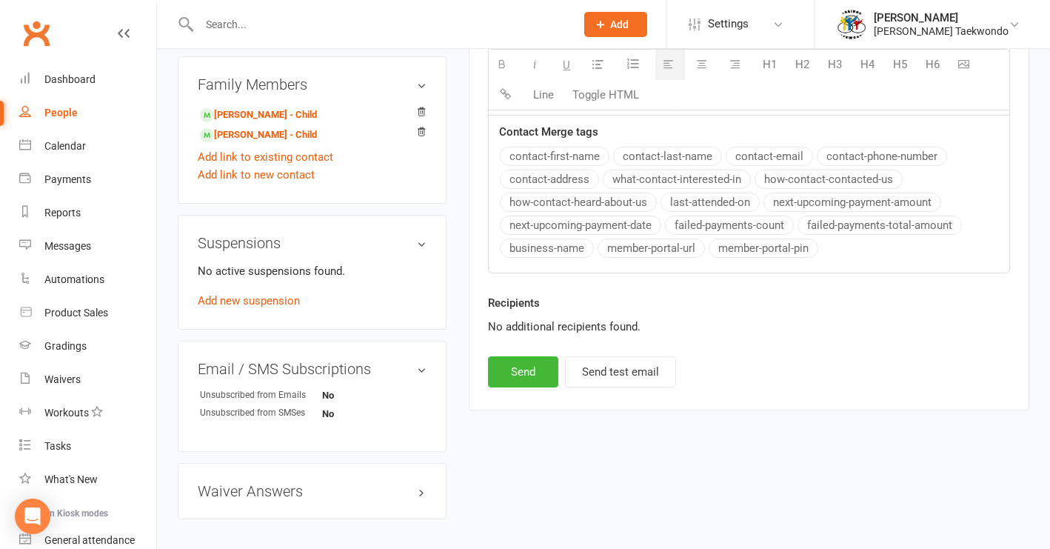
click at [527, 364] on button "Send" at bounding box center [523, 371] width 70 height 31
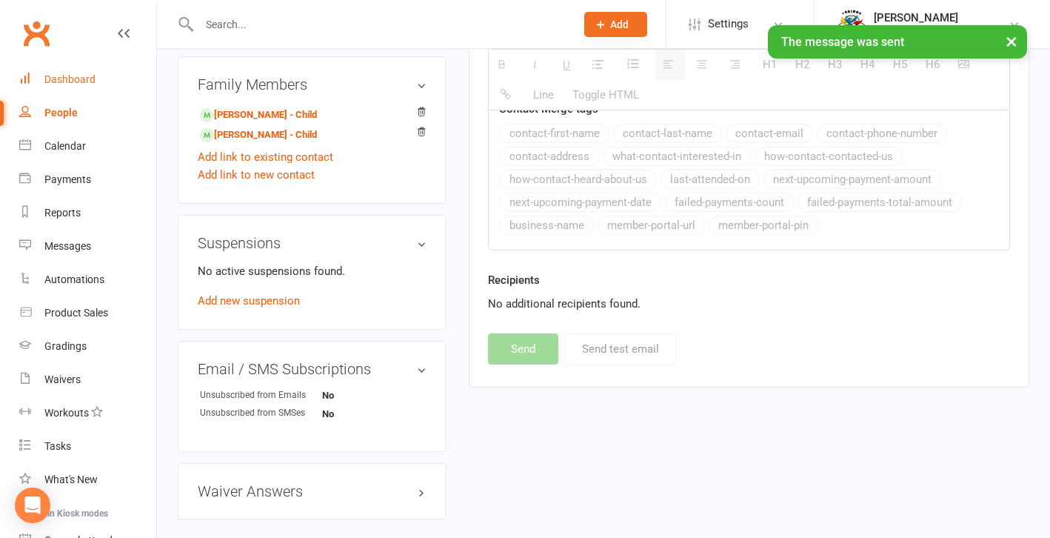
click at [81, 77] on div "Dashboard" at bounding box center [69, 79] width 51 height 12
